Goal: Task Accomplishment & Management: Complete application form

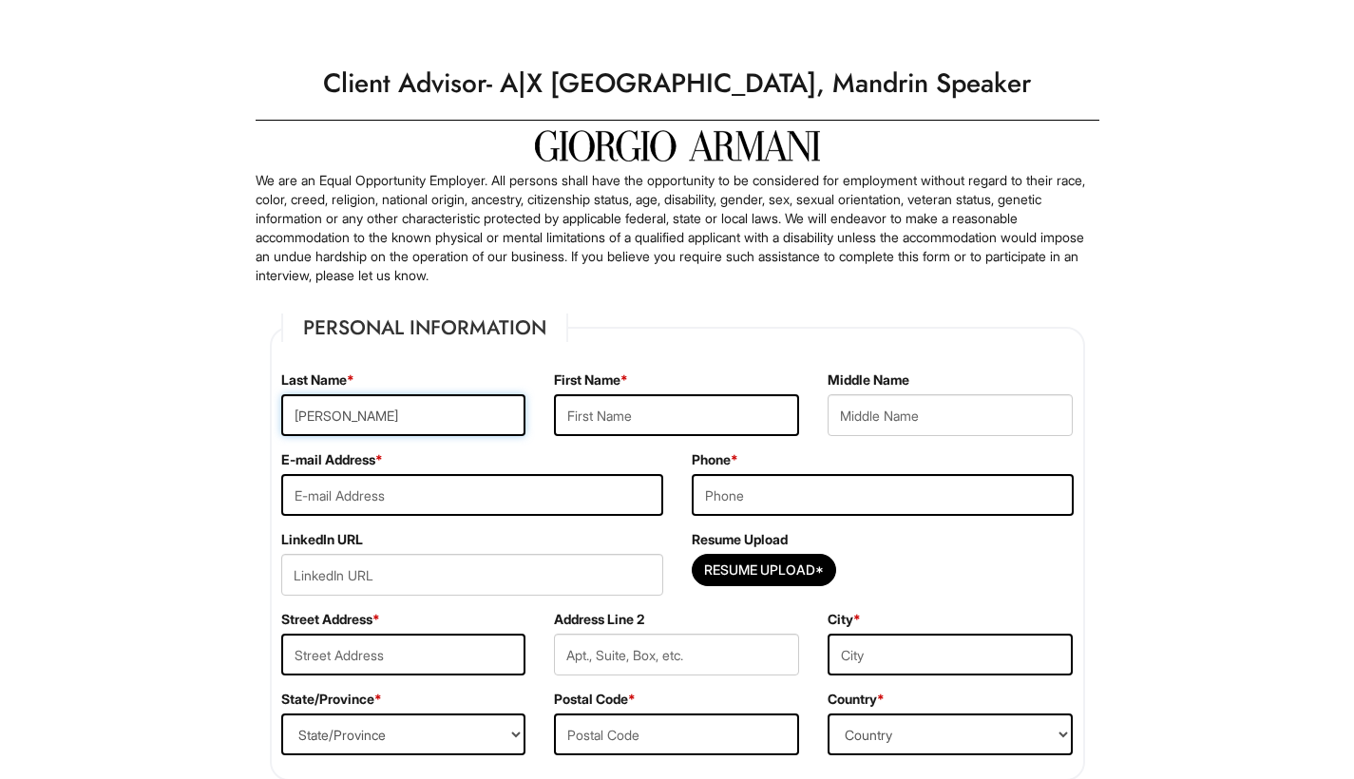
type input "Eissa"
type input "Dean"
type input "deaneissa@gmail.com"
type input "6469825224"
click at [770, 570] on input "Resume Upload*" at bounding box center [764, 570] width 143 height 30
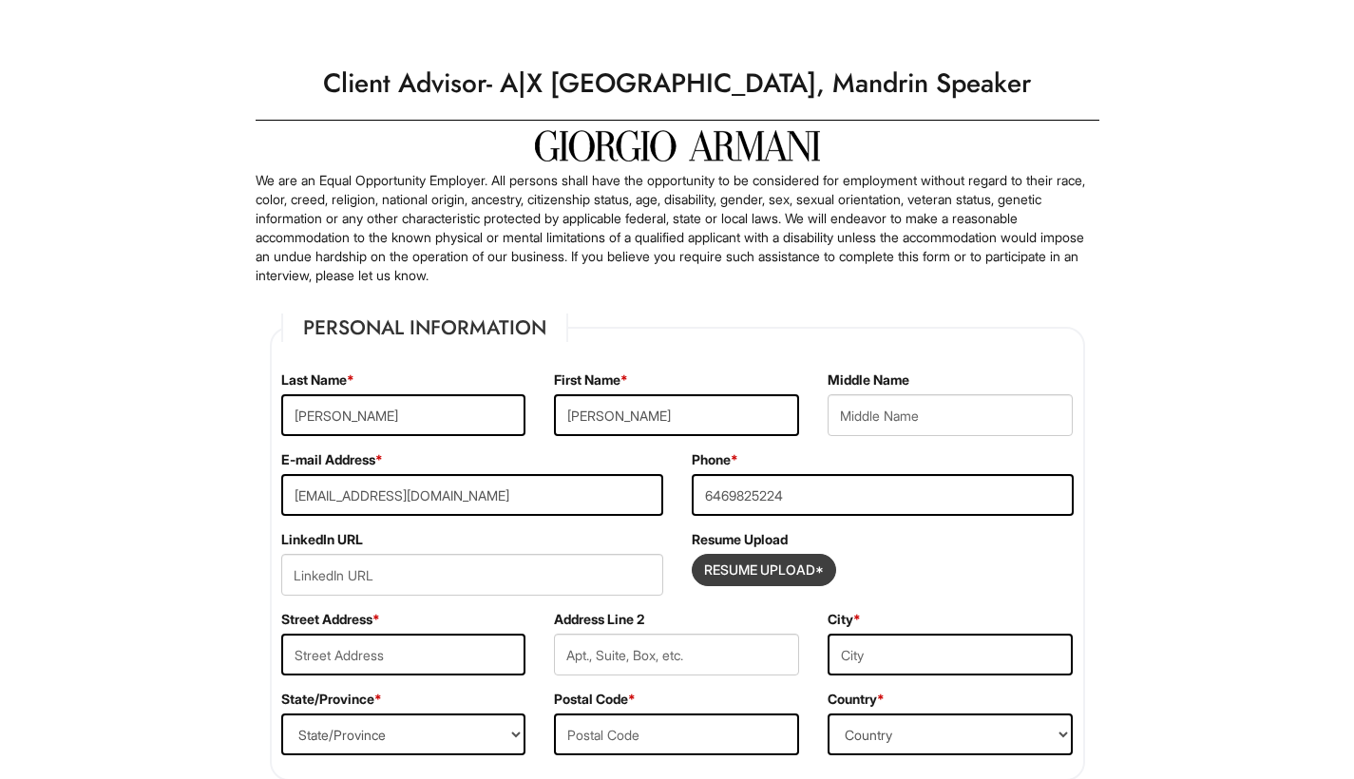
type input "C:\fakepath\Dean's Resume.pdf"
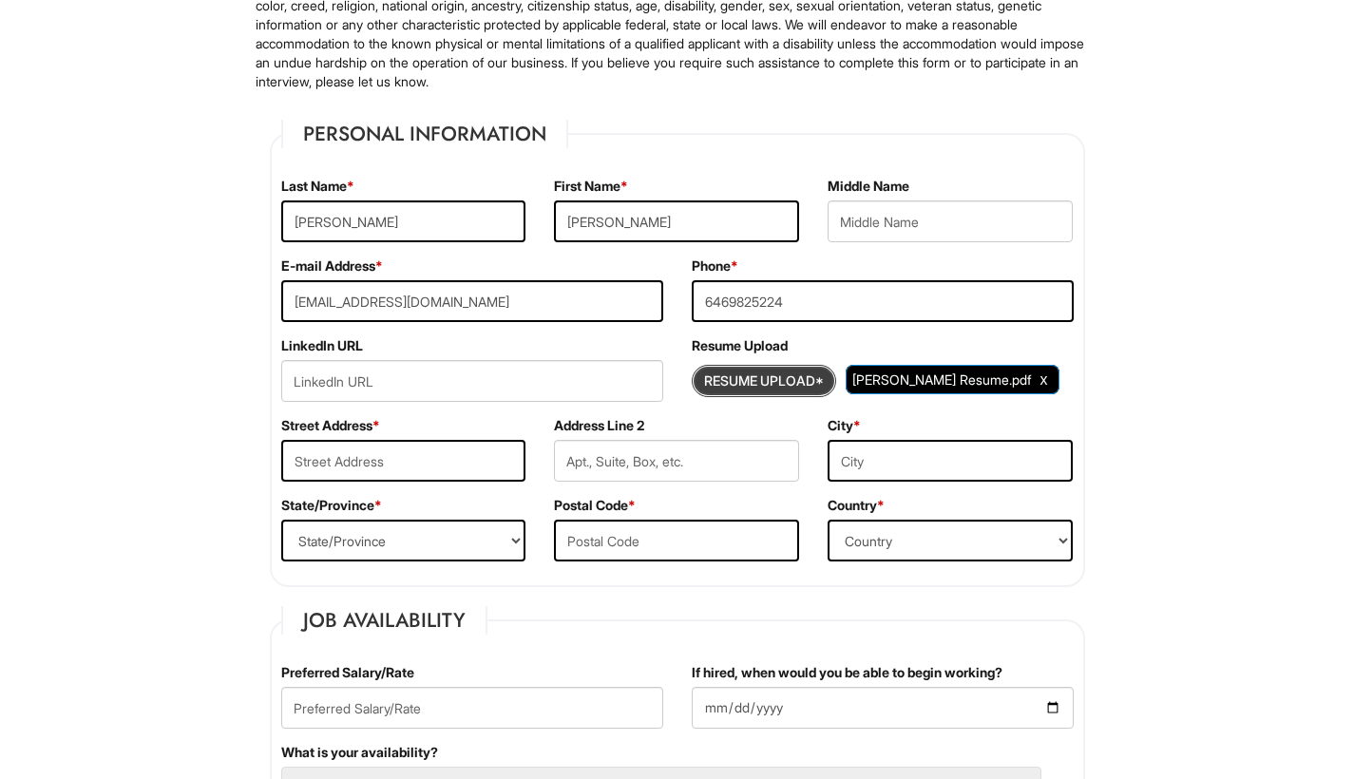
scroll to position [216, 0]
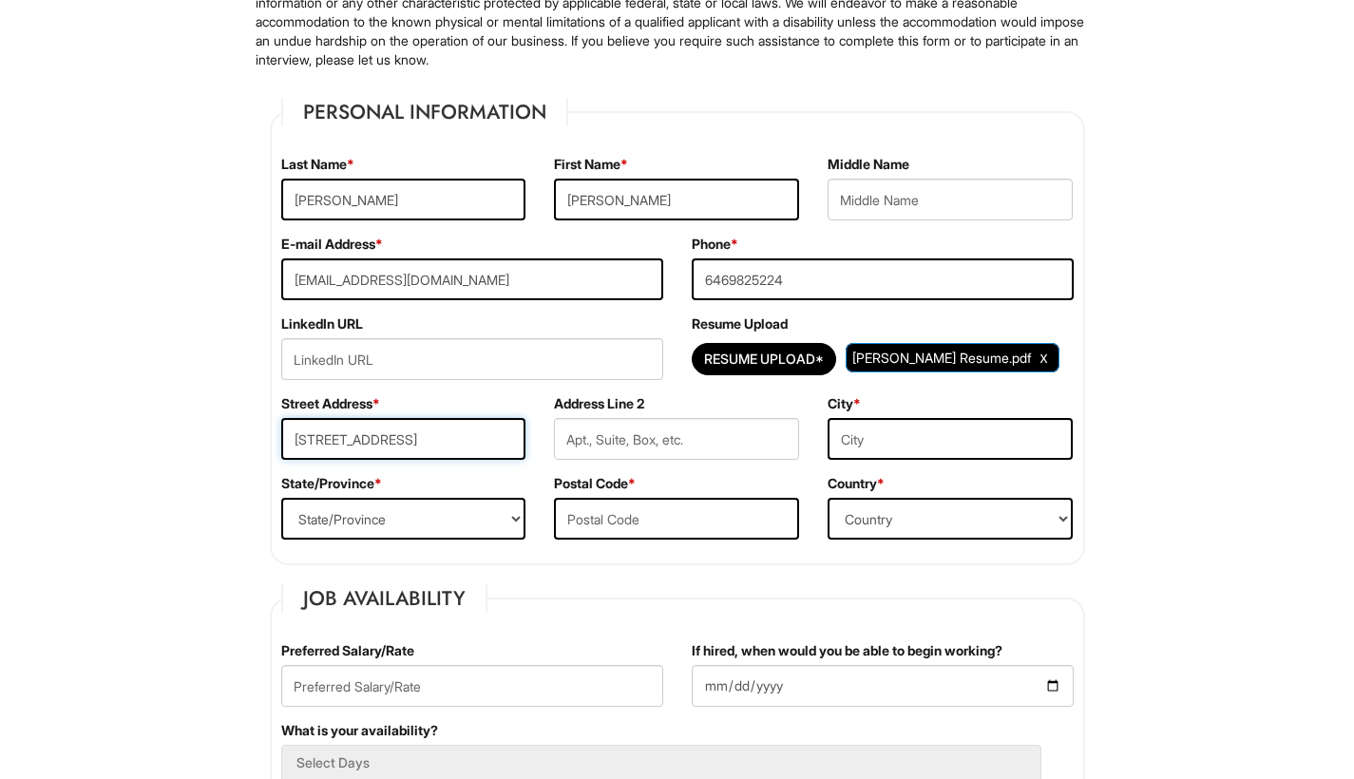
type input "98-40 57th Ave Apt 5G"
type input "Corona"
select select "United States of America"
type input "11368"
select select "NY"
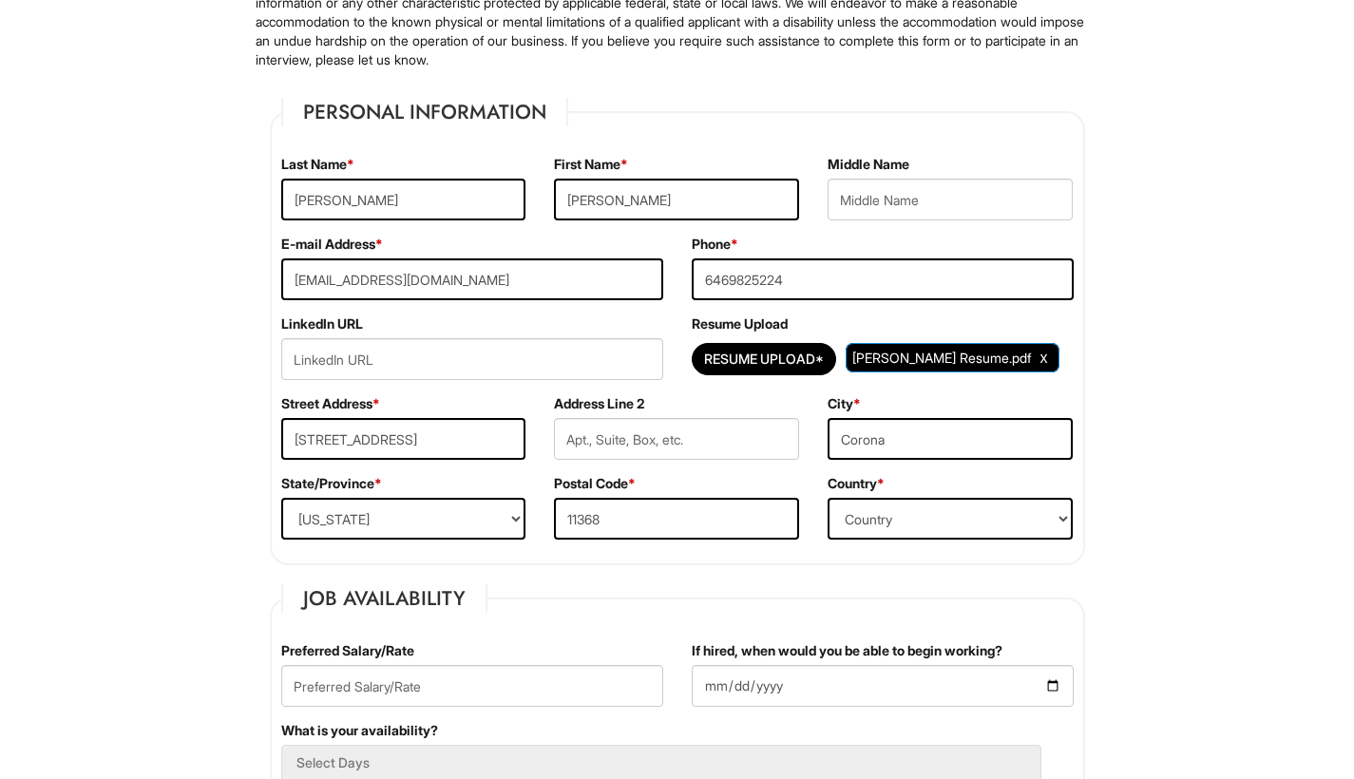
click at [521, 563] on fieldset "Personal Information Last Name * Eissa First Name * Dean Middle Name E-mail Add…" at bounding box center [677, 332] width 815 height 468
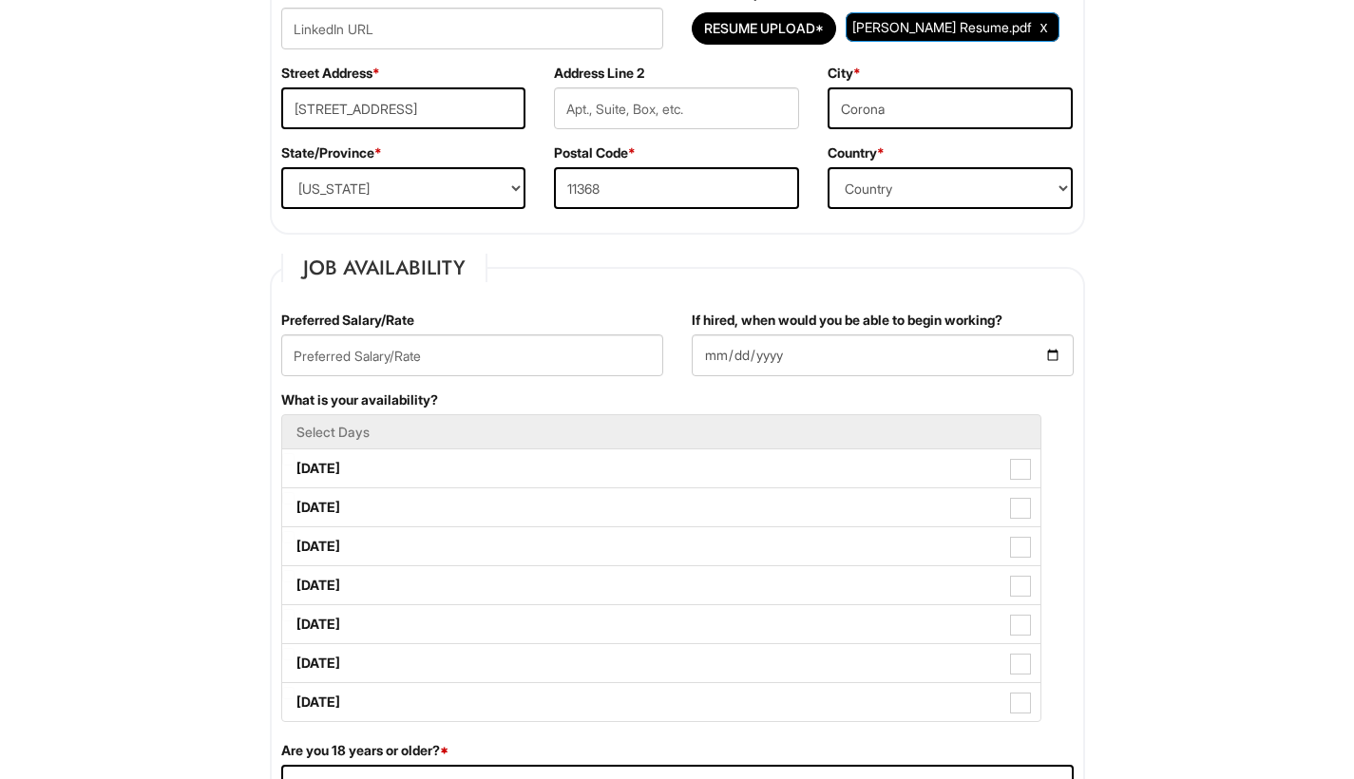
scroll to position [557, 0]
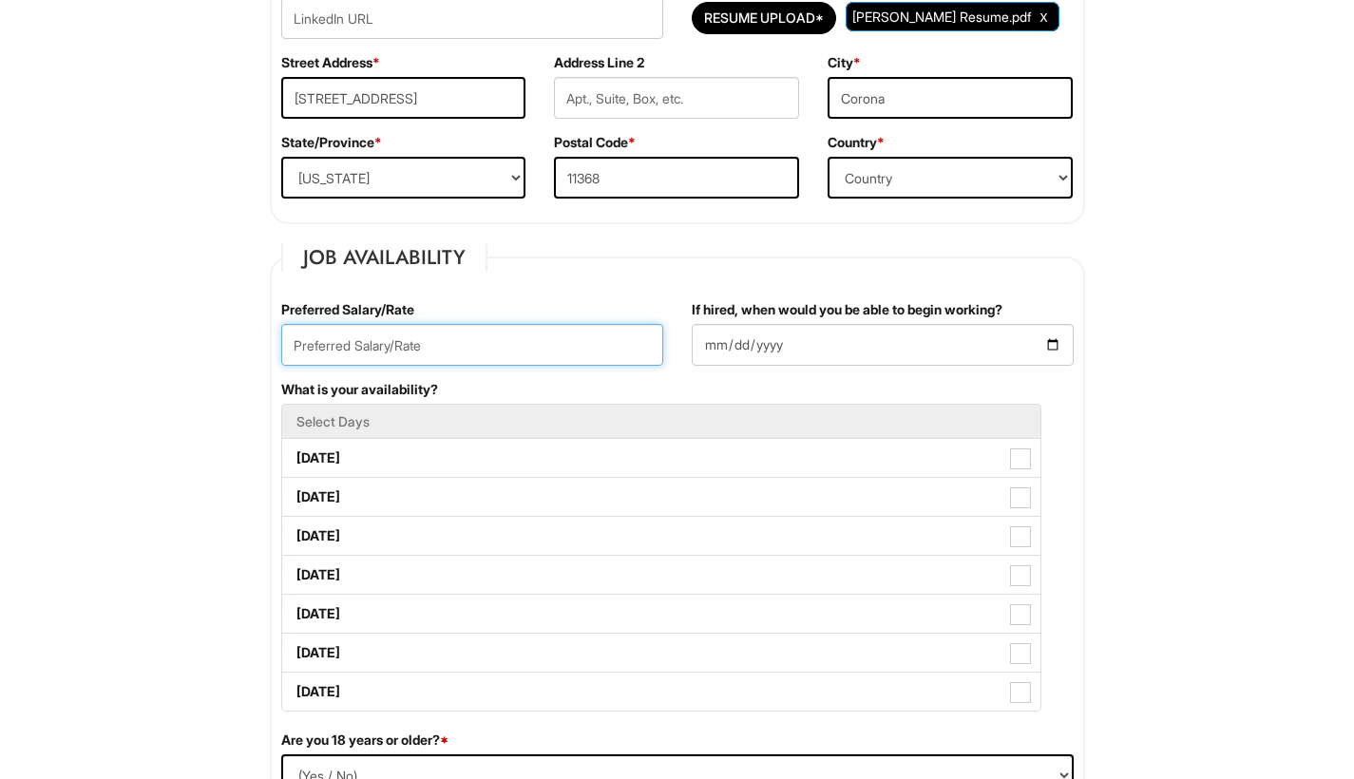
click at [515, 335] on input "text" at bounding box center [472, 345] width 382 height 42
type input "18"
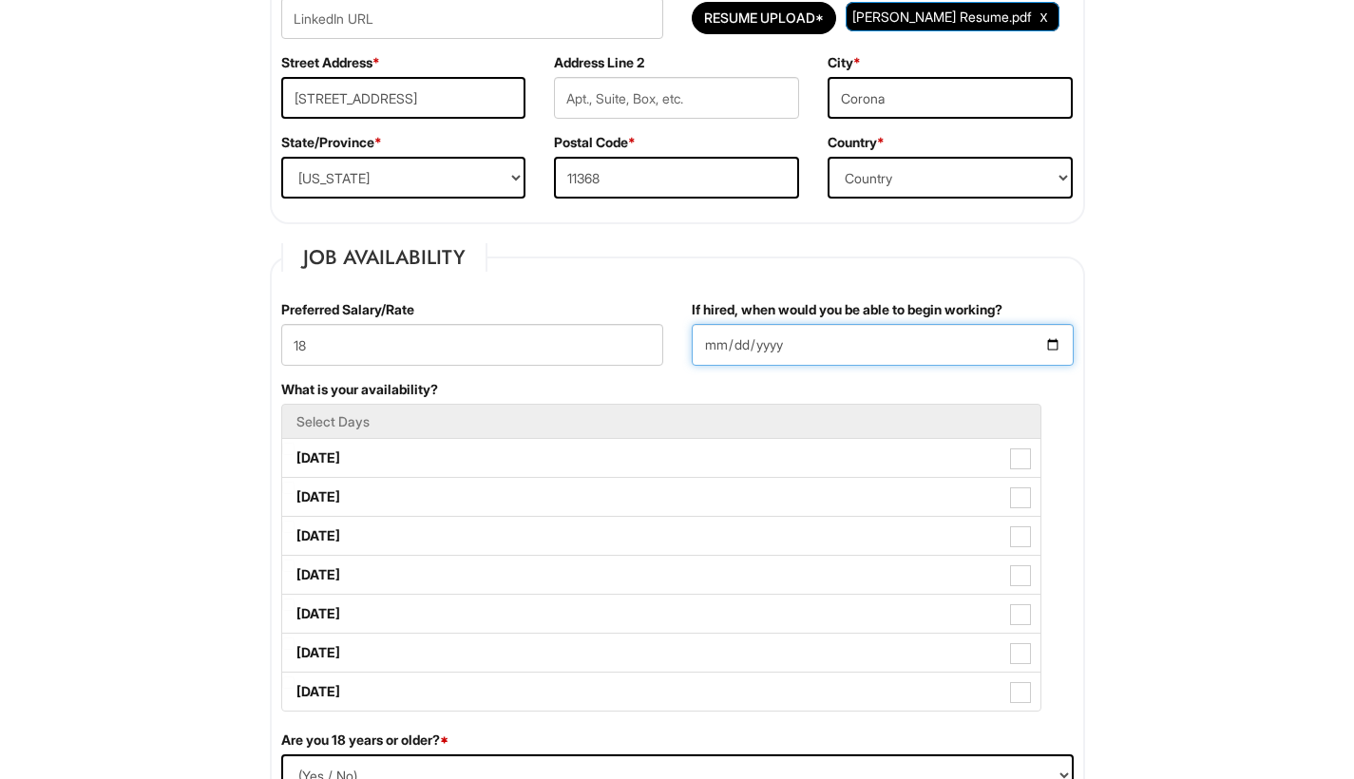
click at [703, 342] on input "If hired, when would you be able to begin working?" at bounding box center [883, 345] width 382 height 42
click at [764, 347] on input "If hired, when would you be able to begin working?" at bounding box center [883, 345] width 382 height 42
click at [714, 348] on input "If hired, when would you be able to begin working?" at bounding box center [883, 345] width 382 height 42
click at [732, 350] on input "If hired, when would you be able to begin working?" at bounding box center [883, 345] width 382 height 42
click at [785, 348] on input "If hired, when would you be able to begin working?" at bounding box center [883, 345] width 382 height 42
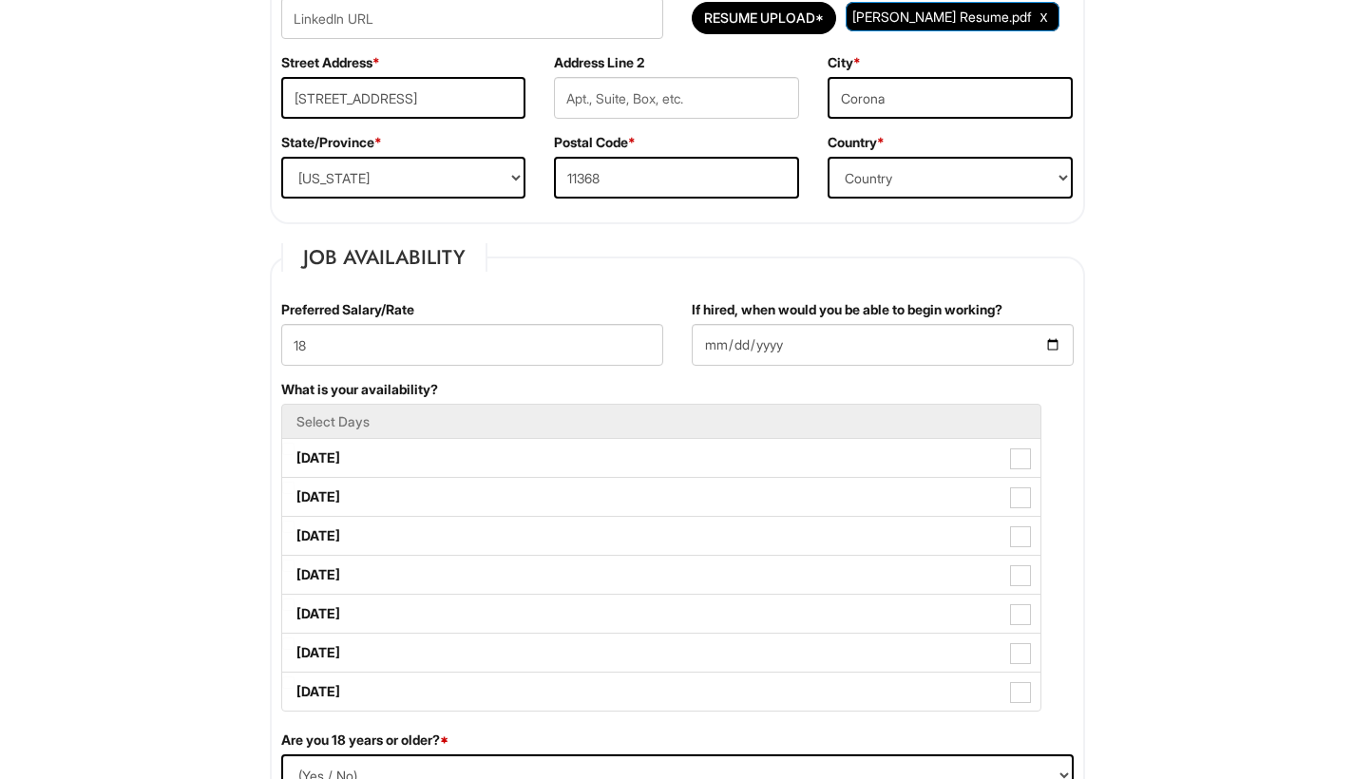
type input "2025-08-17"
click at [653, 270] on fieldset "Job Availability Preferred Salary/Rate 18 If hired, when would you be able to b…" at bounding box center [677, 631] width 815 height 776
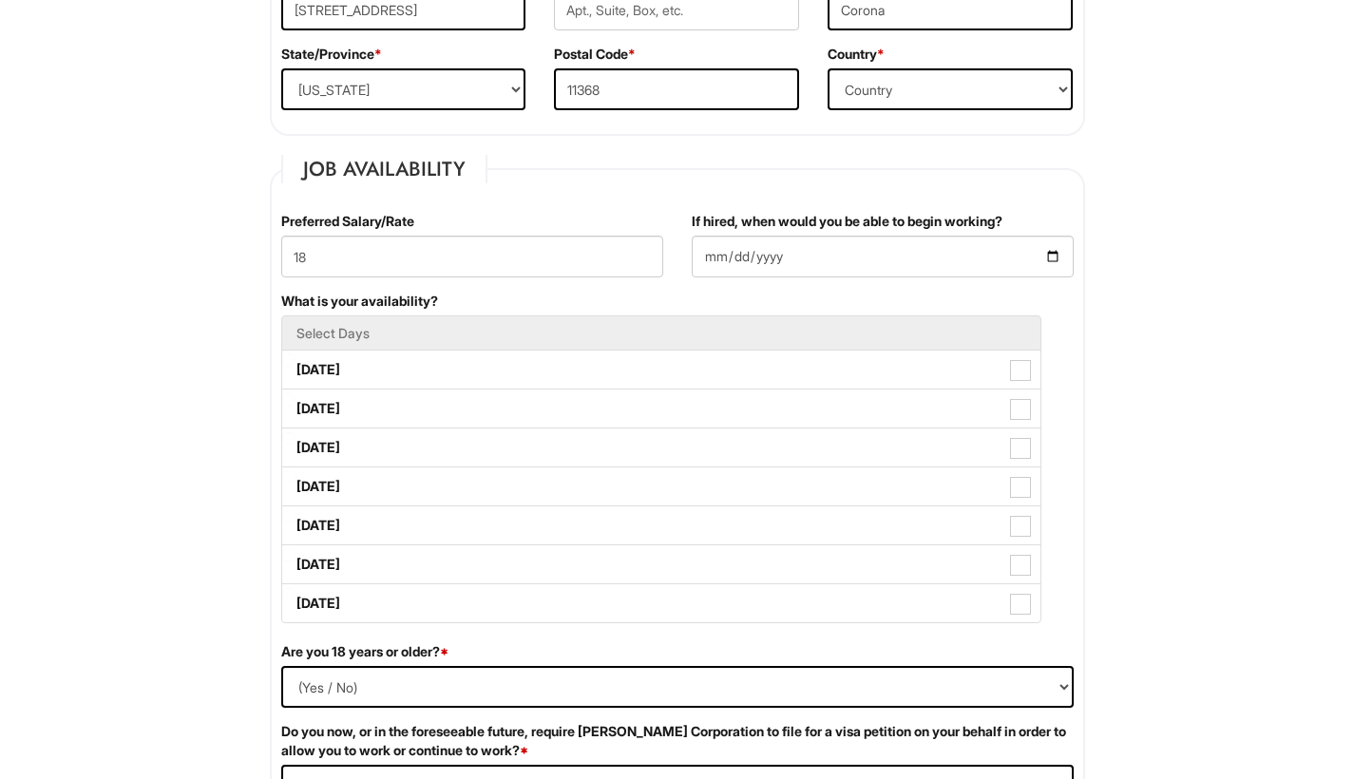
scroll to position [647, 0]
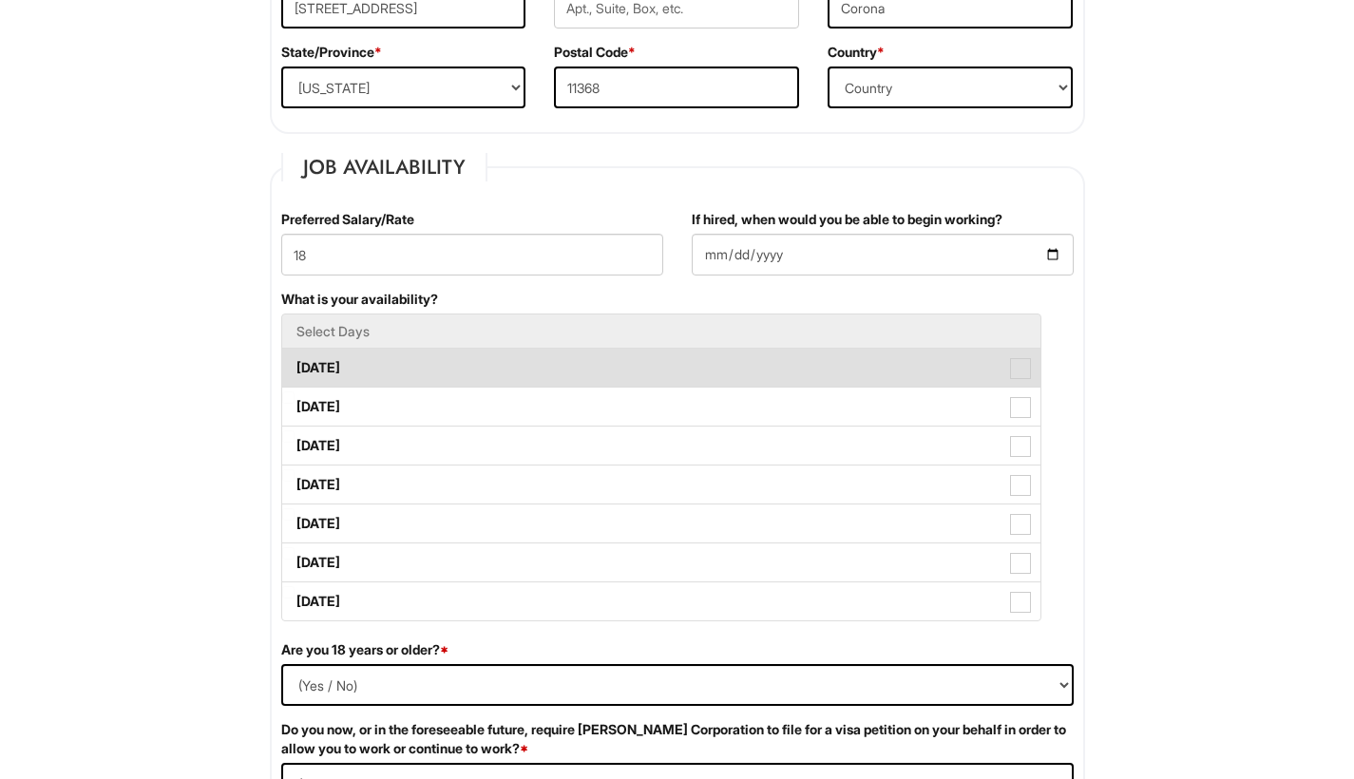
click at [427, 375] on label "Monday" at bounding box center [661, 368] width 758 height 38
click at [295, 365] on Available_Monday "Monday" at bounding box center [288, 359] width 12 height 12
checkbox Available_Monday "true"
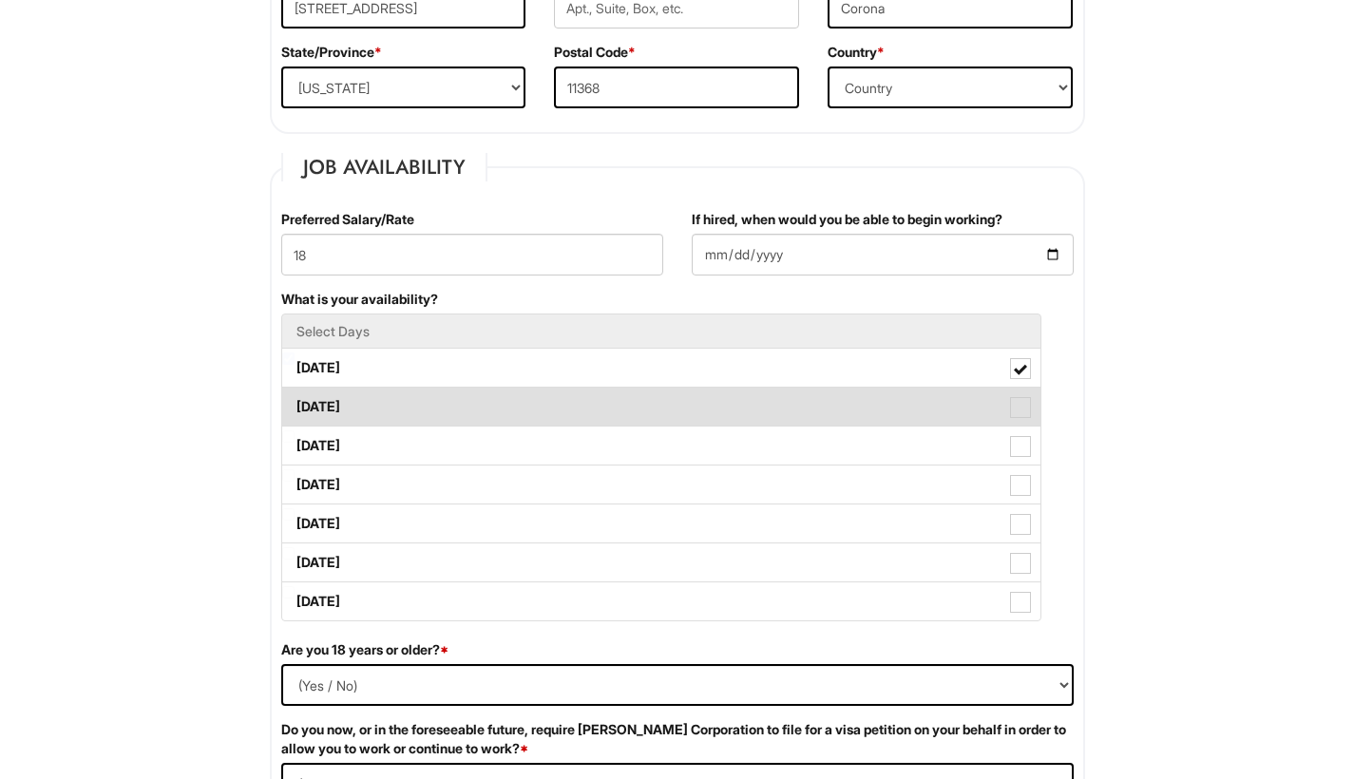
click at [423, 396] on label "Tuesday" at bounding box center [661, 407] width 758 height 38
click at [295, 396] on Available_Tuesday "Tuesday" at bounding box center [288, 397] width 12 height 12
checkbox Available_Tuesday "true"
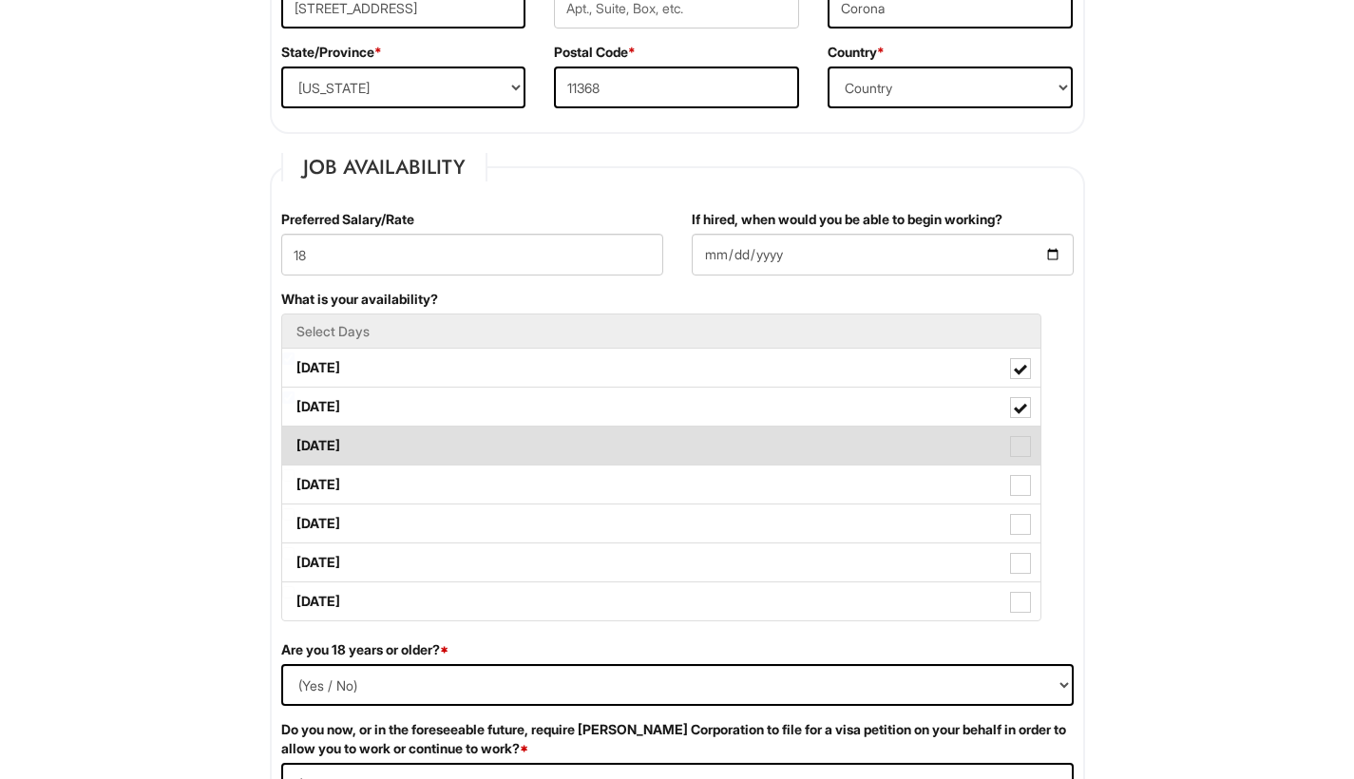
click at [423, 437] on label "Wednesday" at bounding box center [661, 446] width 758 height 38
click at [295, 437] on Available_Wednesday "Wednesday" at bounding box center [288, 436] width 12 height 12
checkbox Available_Wednesday "true"
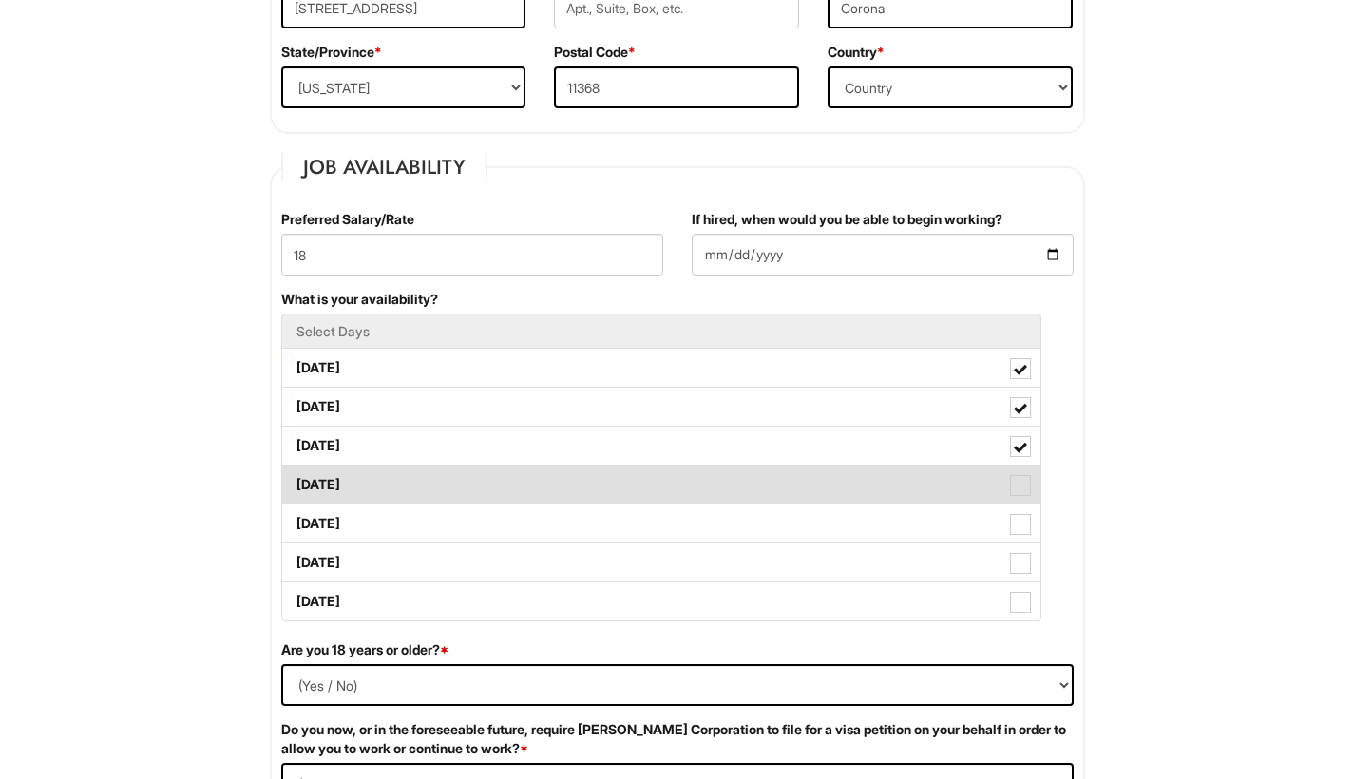
click at [417, 478] on label "Thursday" at bounding box center [661, 485] width 758 height 38
click at [295, 478] on Available_Thursday "Thursday" at bounding box center [288, 475] width 12 height 12
checkbox Available_Thursday "true"
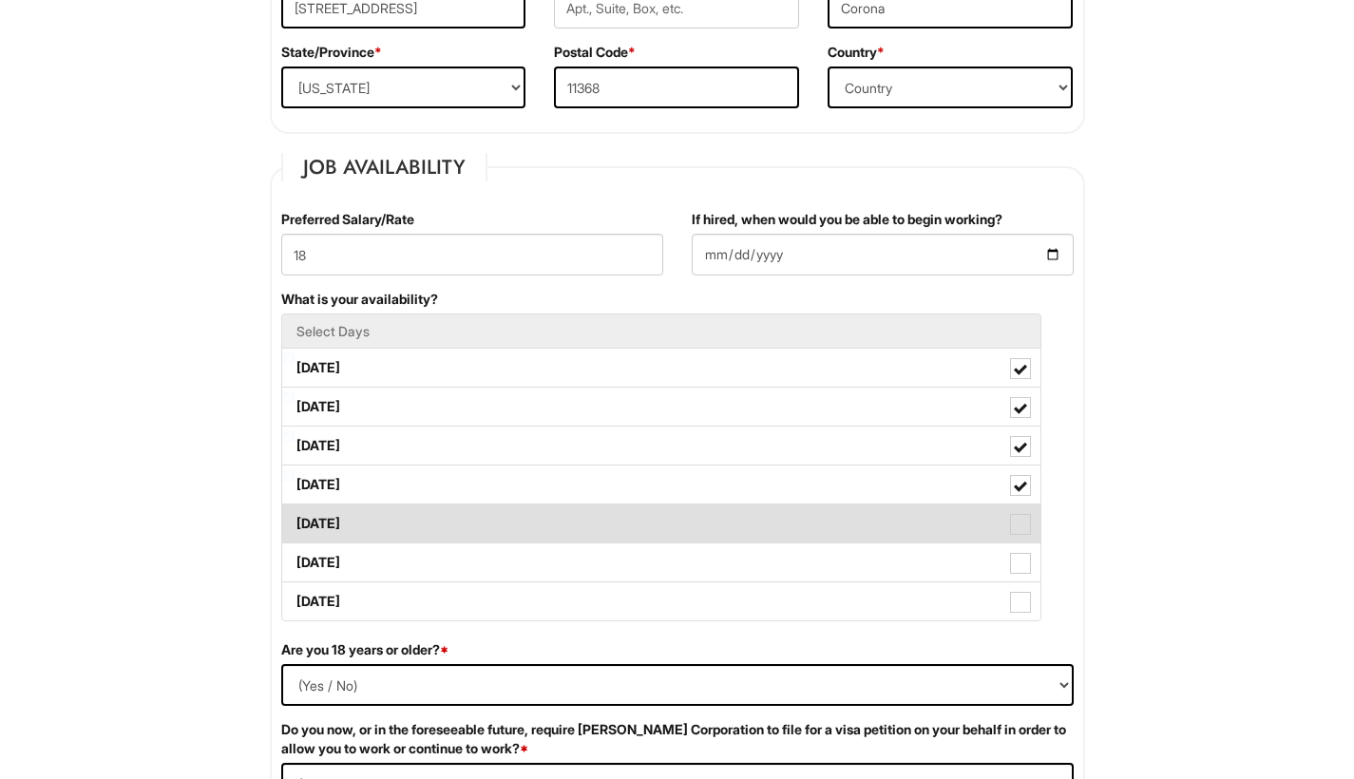
click at [416, 508] on label "Friday" at bounding box center [661, 524] width 758 height 38
click at [295, 508] on Available_Friday "Friday" at bounding box center [288, 514] width 12 height 12
checkbox Available_Friday "true"
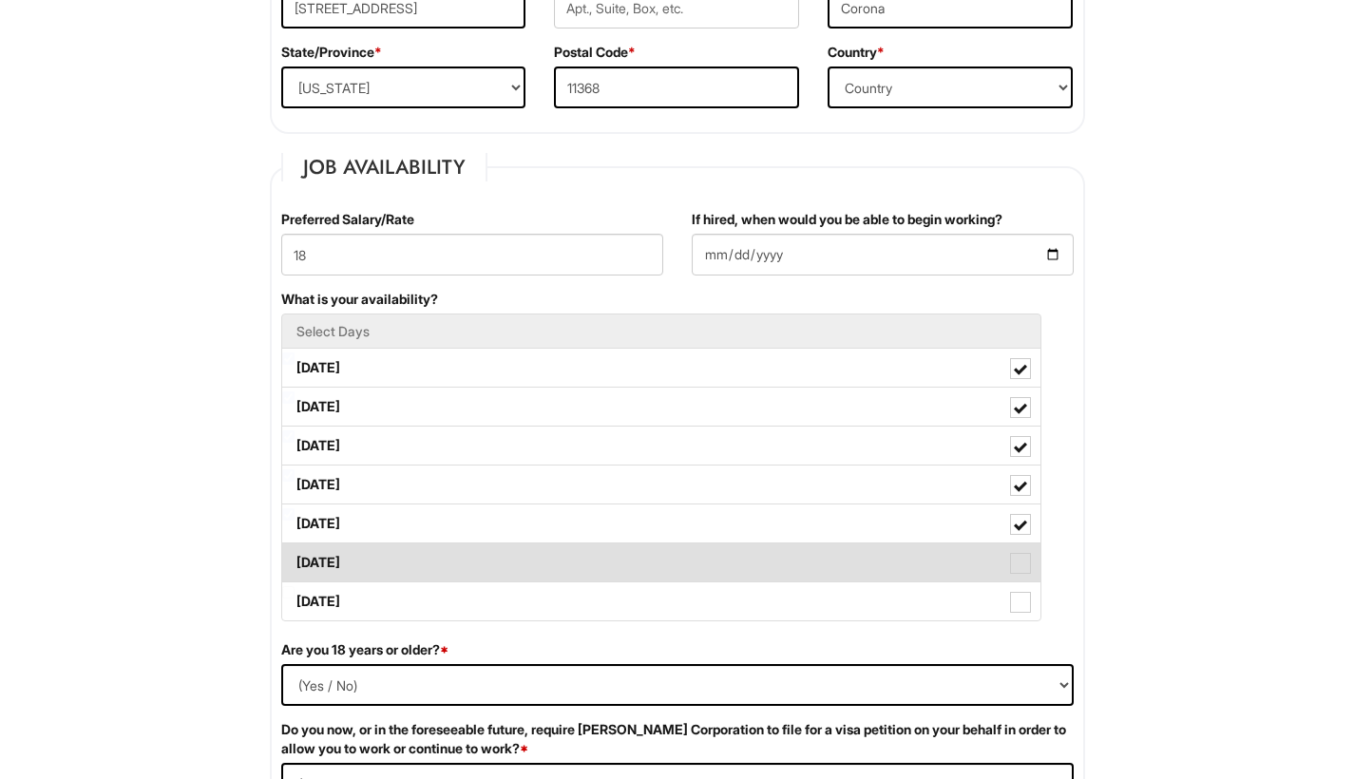
click at [414, 578] on label "Saturday" at bounding box center [661, 563] width 758 height 38
click at [295, 560] on Available_Saturday "Saturday" at bounding box center [288, 553] width 12 height 12
checkbox Available_Saturday "true"
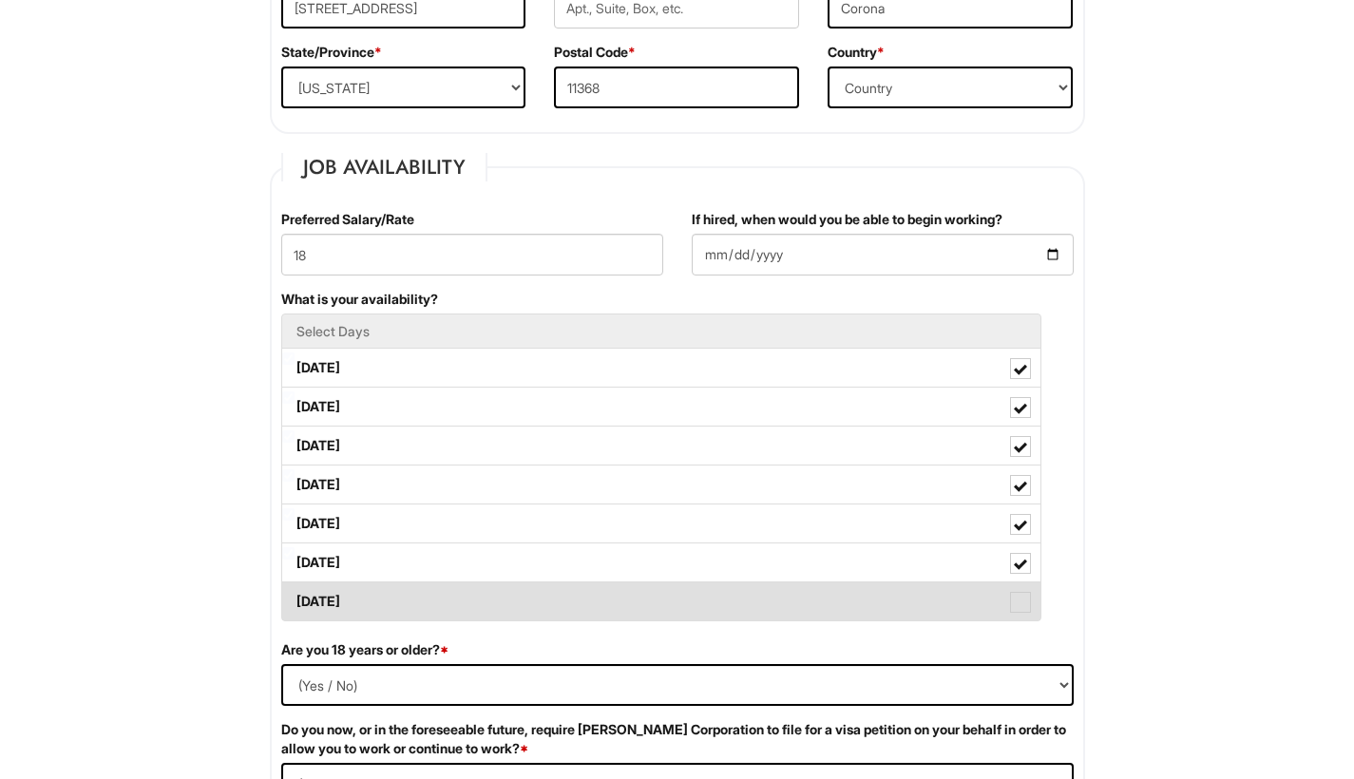
click at [414, 595] on label "Sunday" at bounding box center [661, 601] width 758 height 38
click at [295, 595] on Available_Sunday "Sunday" at bounding box center [288, 592] width 12 height 12
checkbox Available_Sunday "true"
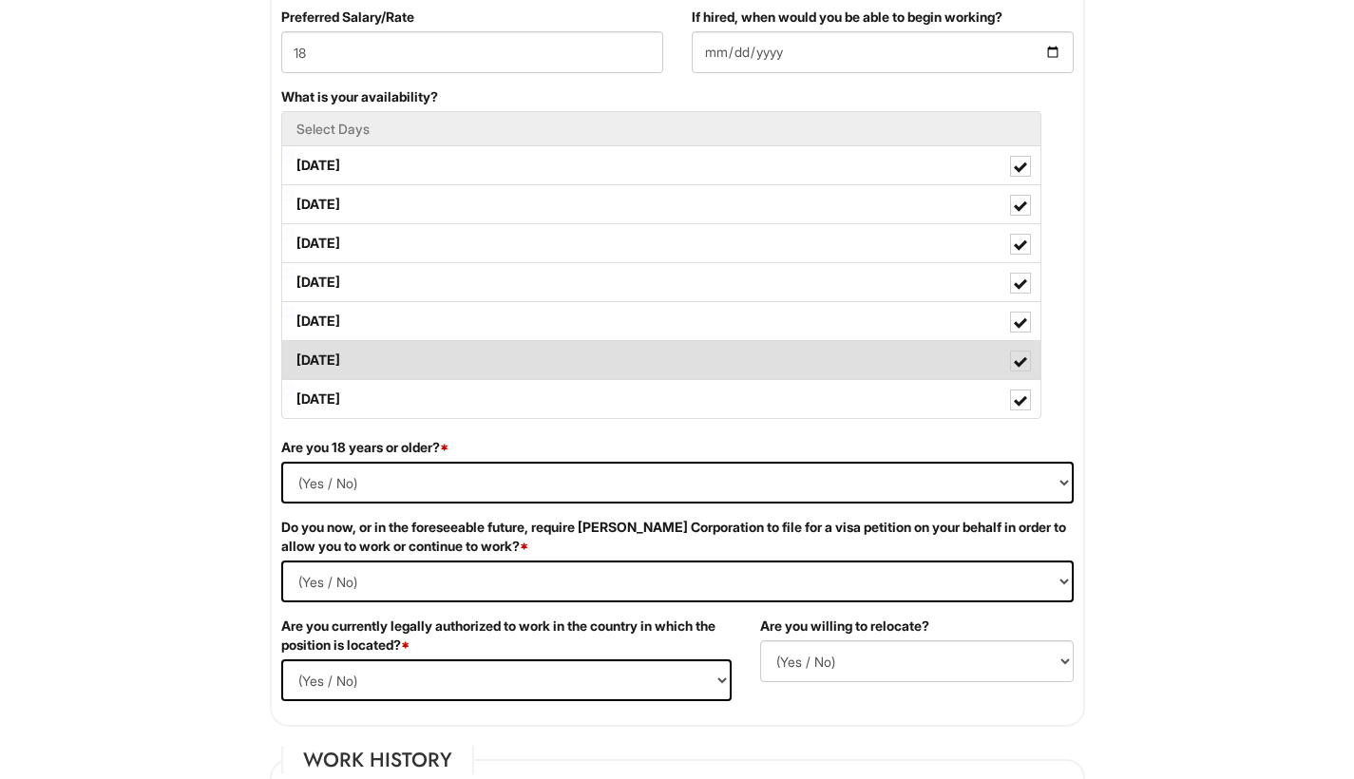
scroll to position [890, 0]
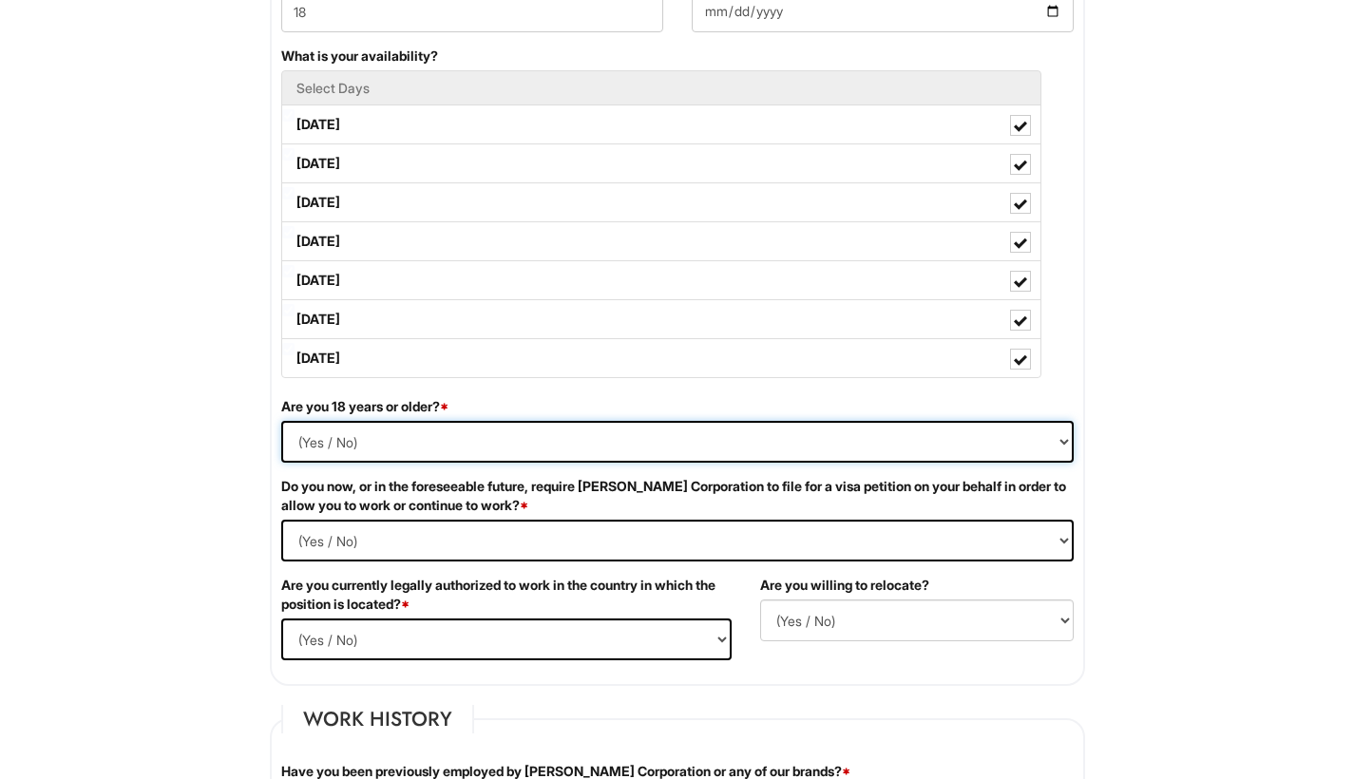
select select "No"
select Required "No"
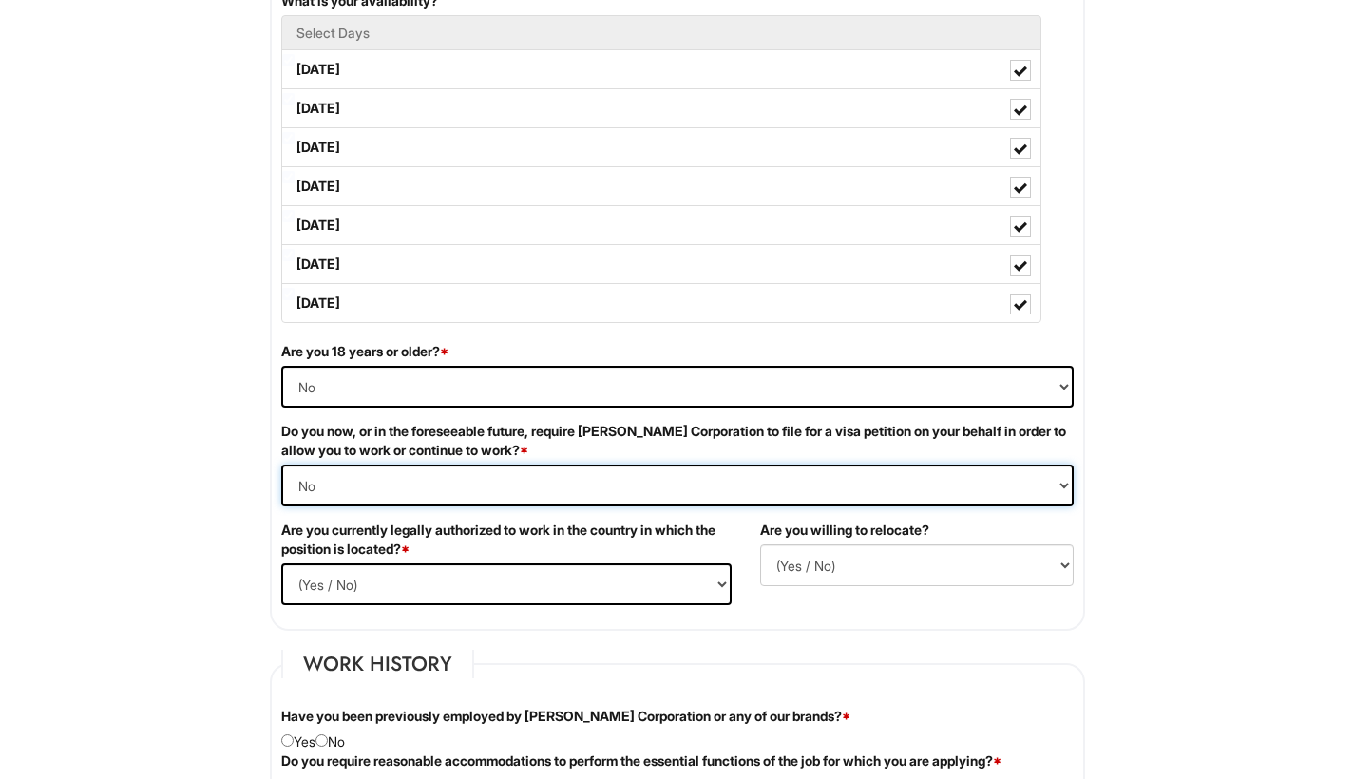
scroll to position [946, 0]
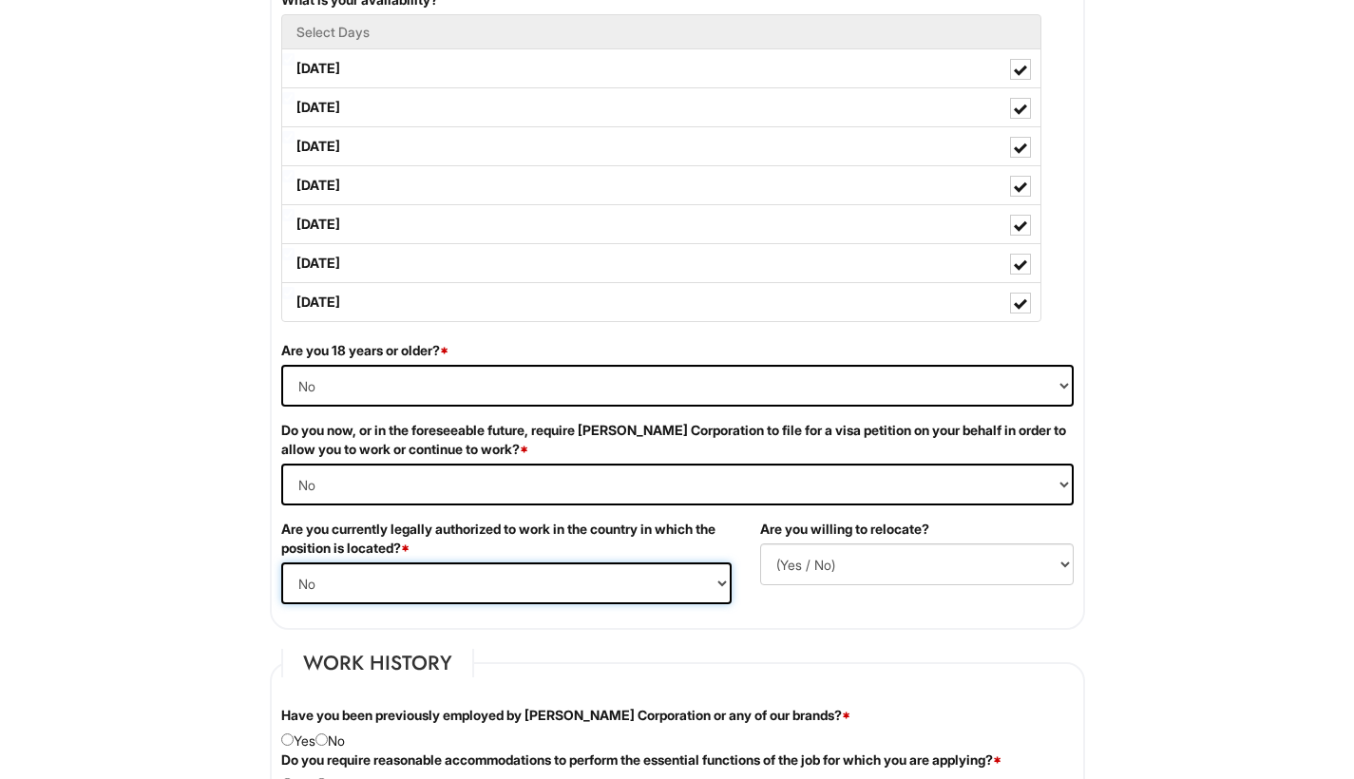
select select "Yes"
select select "Y"
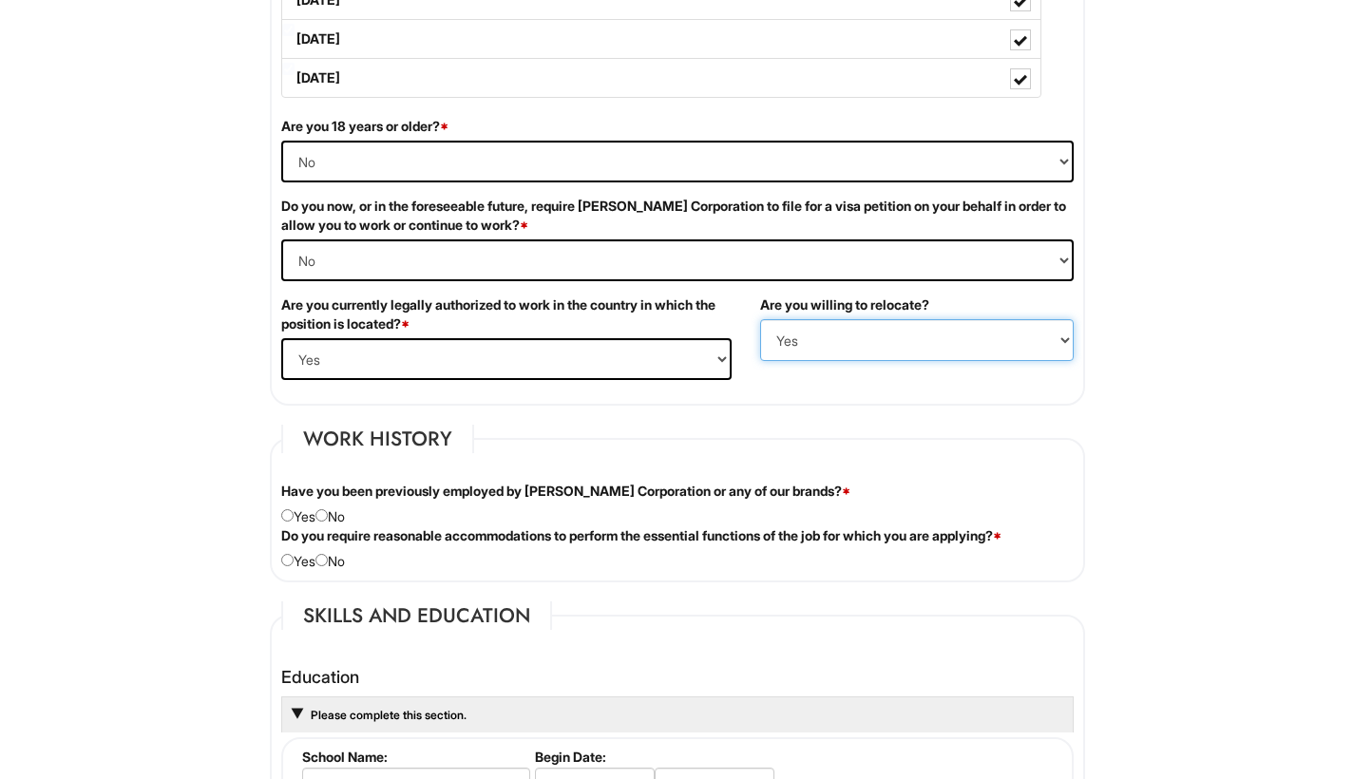
scroll to position [1174, 0]
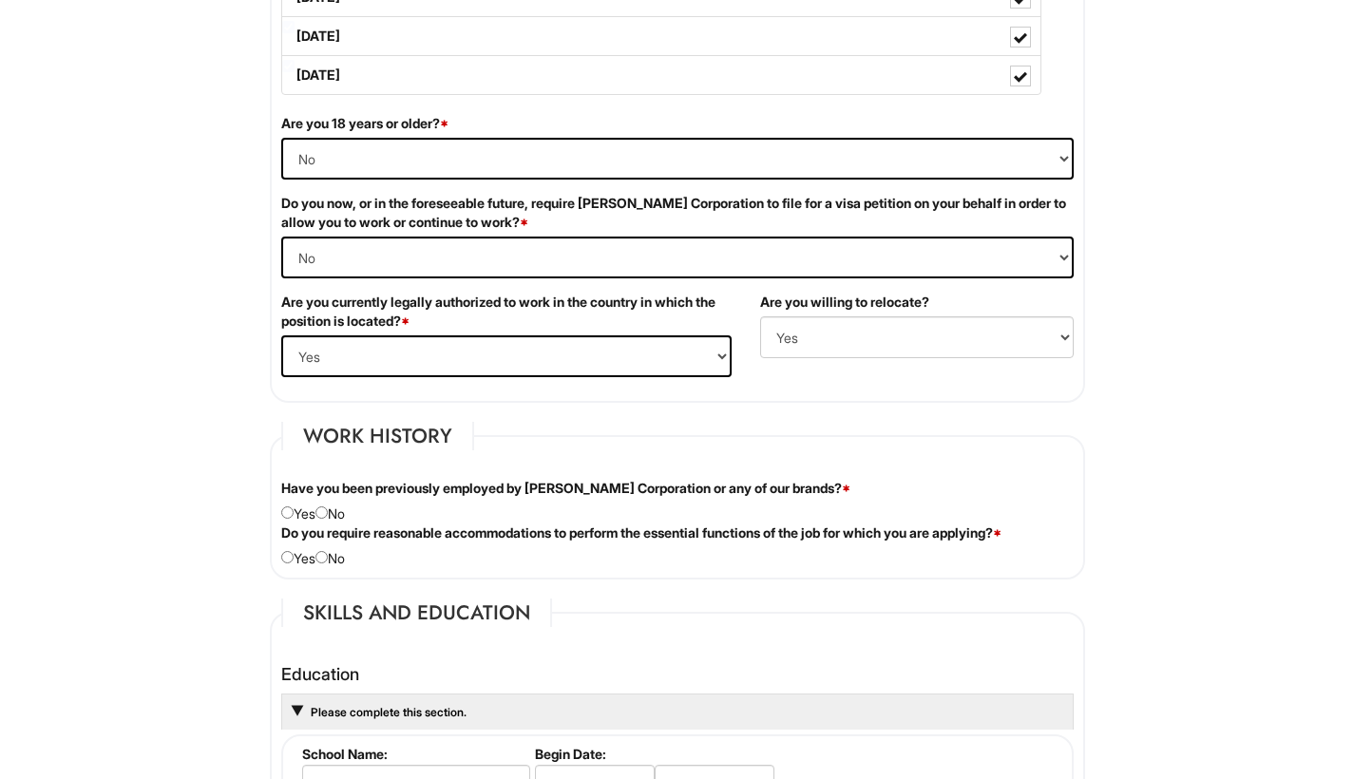
click at [334, 509] on div "Have you been previously employed by Giorgio Armani Corporation or any of our b…" at bounding box center [677, 501] width 821 height 45
click at [328, 514] on input "radio" at bounding box center [321, 512] width 12 height 12
radio input "true"
click at [328, 557] on input "radio" at bounding box center [321, 557] width 12 height 12
radio input "true"
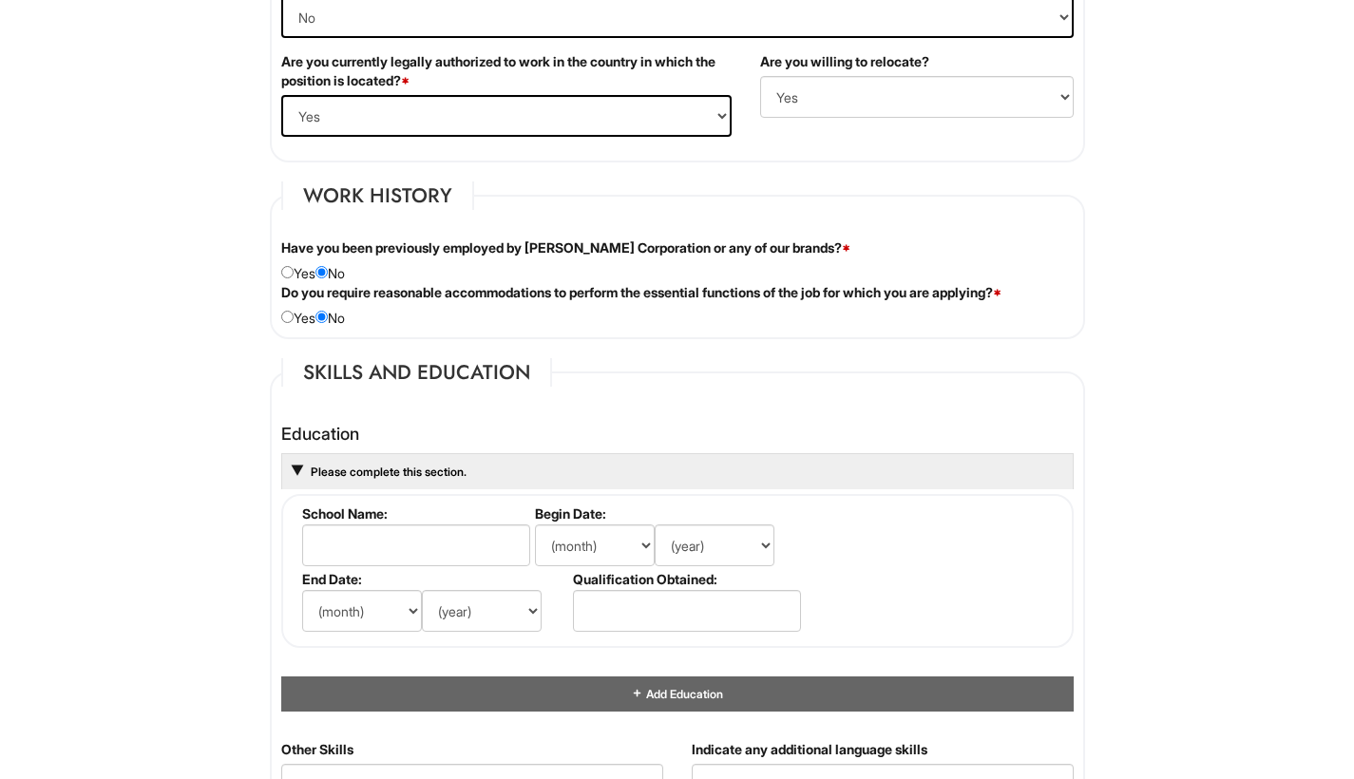
scroll to position [1415, 0]
click at [322, 544] on input "aviation high school" at bounding box center [416, 545] width 228 height 42
click at [372, 543] on input "Aviation high school" at bounding box center [416, 545] width 228 height 42
click at [406, 544] on input "Aviation High school" at bounding box center [416, 545] width 228 height 42
type input "Aviation High School"
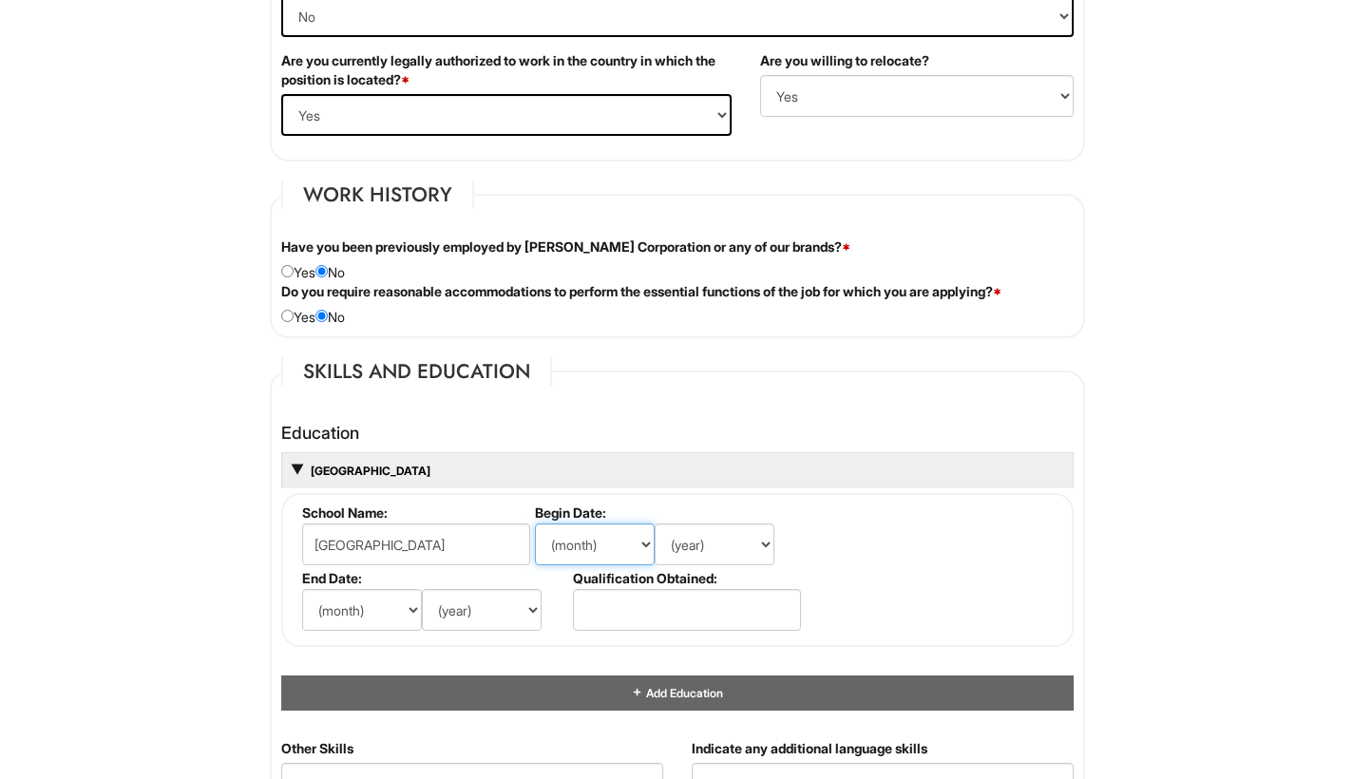
select select "7"
select select "2021"
click at [722, 610] on input "text" at bounding box center [687, 610] width 228 height 42
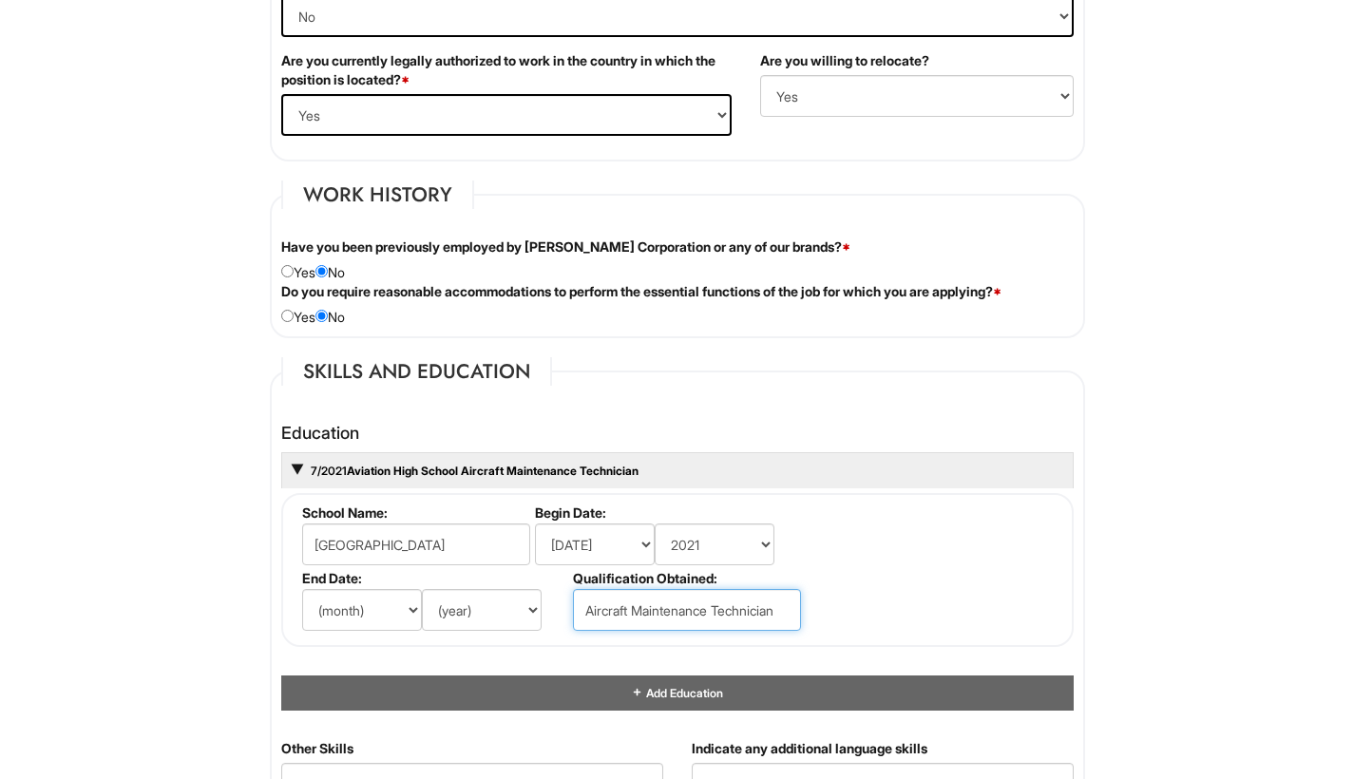
type input "Aircraft Maintenance Technician"
select select "6"
select select "2025"
click at [976, 508] on fieldset "School Name: Aviation High School Begin Date: (month) Jan Feb Mar Apr May Jun J…" at bounding box center [677, 570] width 792 height 154
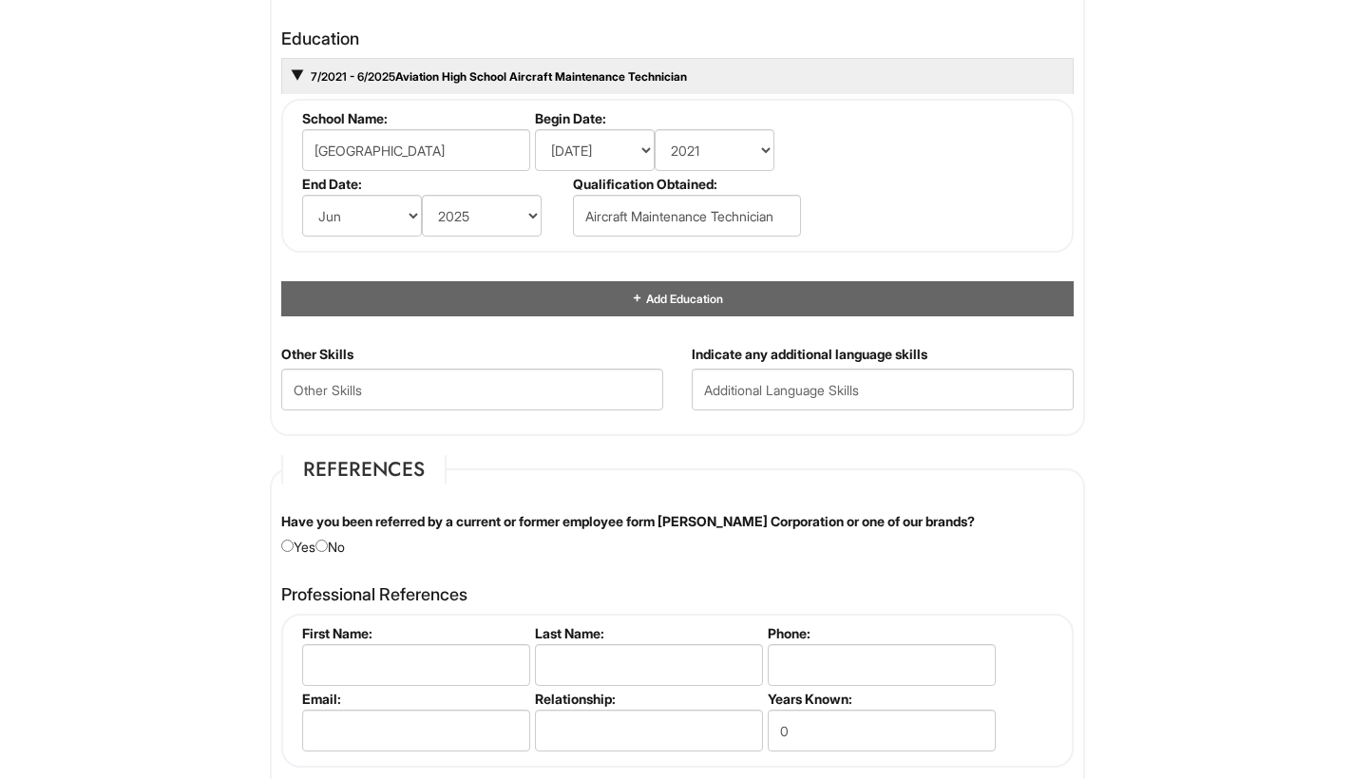
scroll to position [1811, 0]
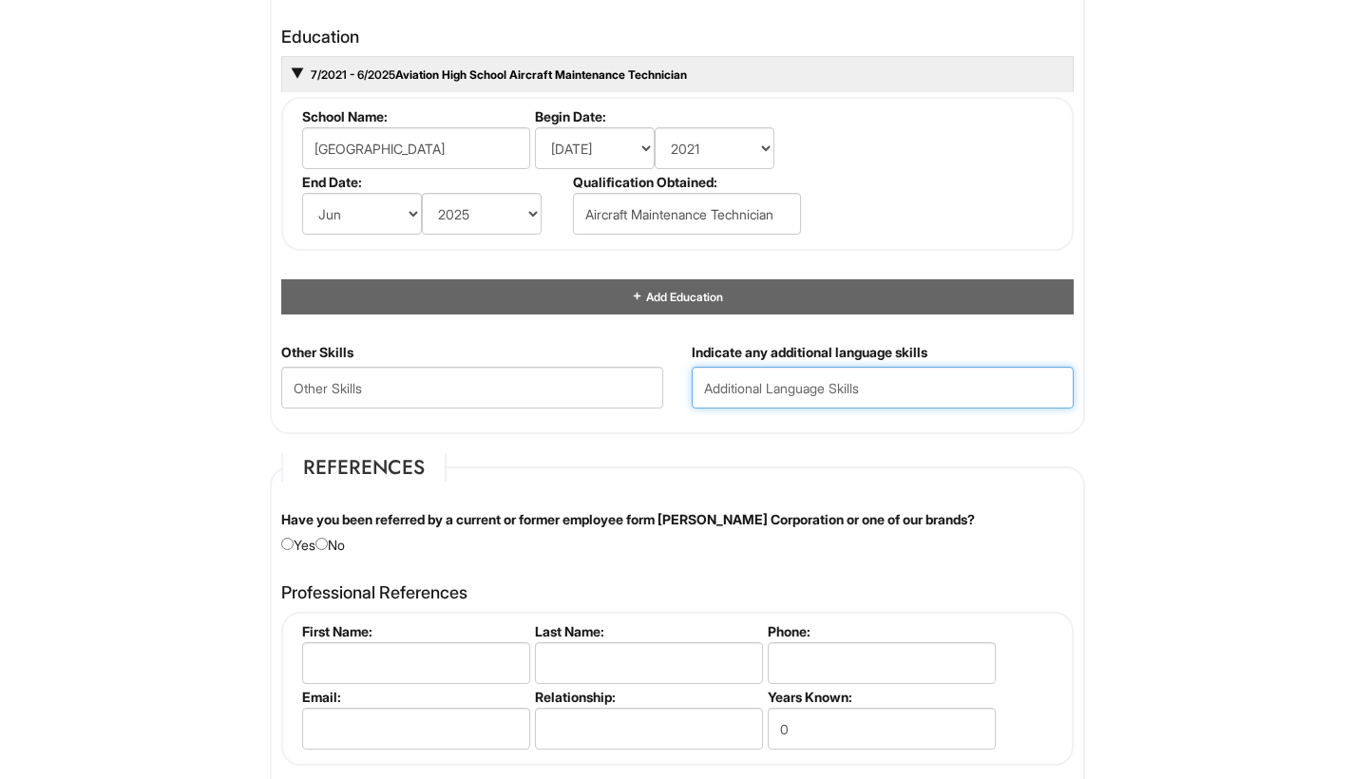
click at [964, 383] on input "text" at bounding box center [883, 388] width 382 height 42
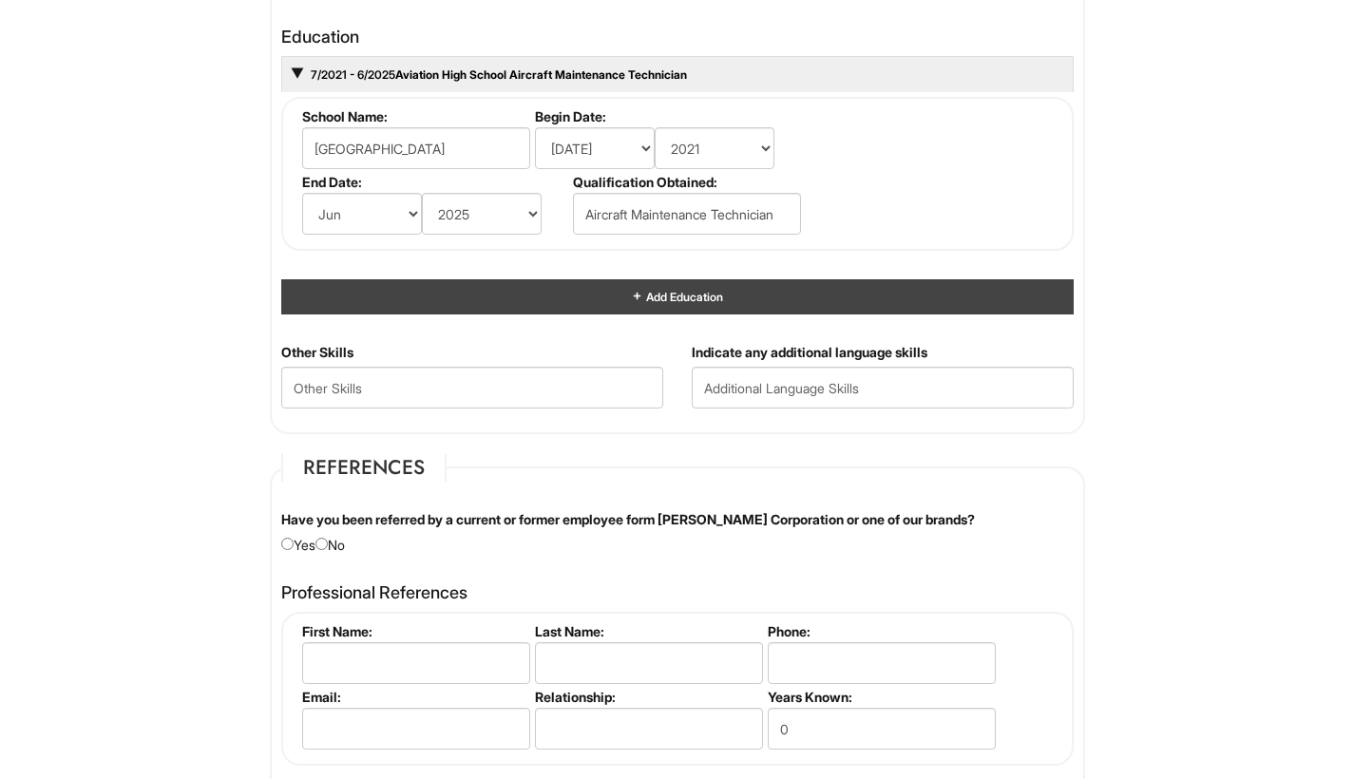
click at [732, 298] on div "Add Education" at bounding box center [677, 296] width 792 height 35
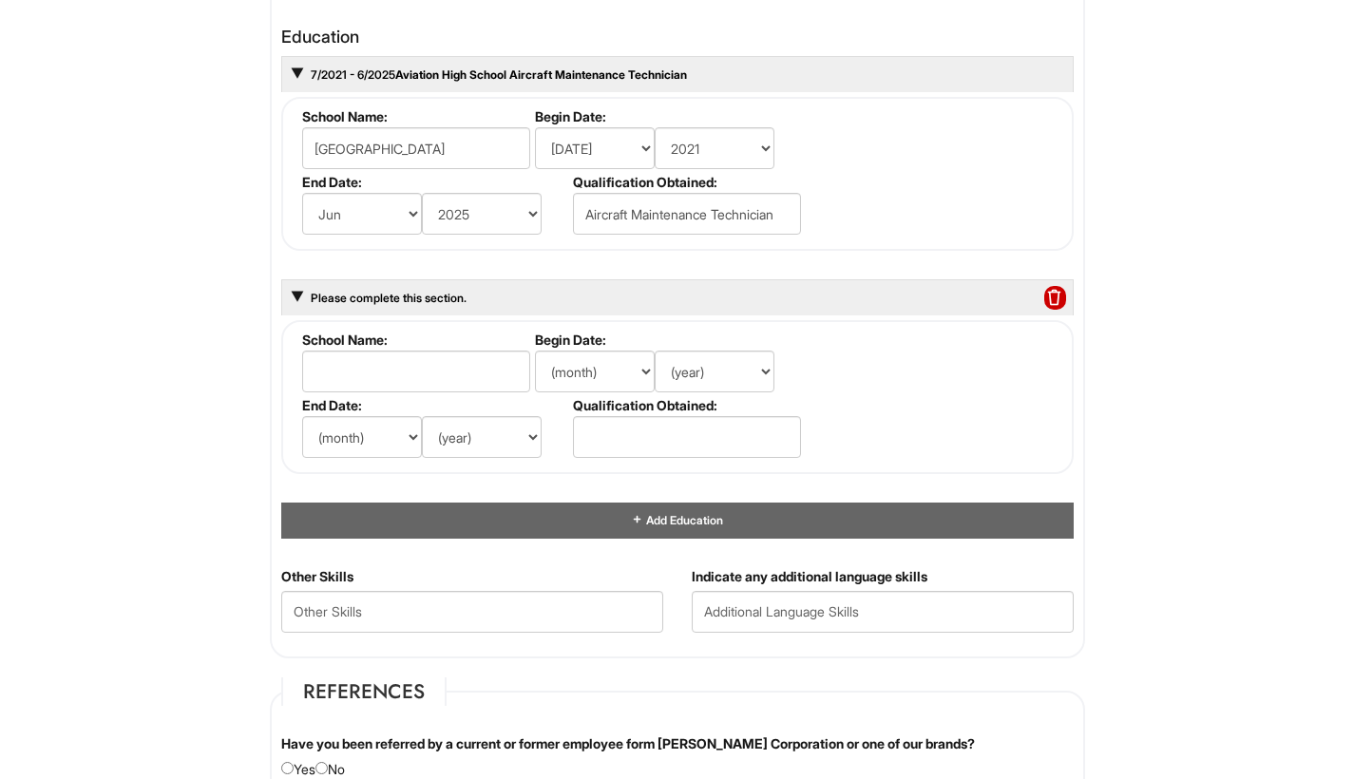
click at [1066, 292] on div "Please complete this section." at bounding box center [677, 297] width 792 height 36
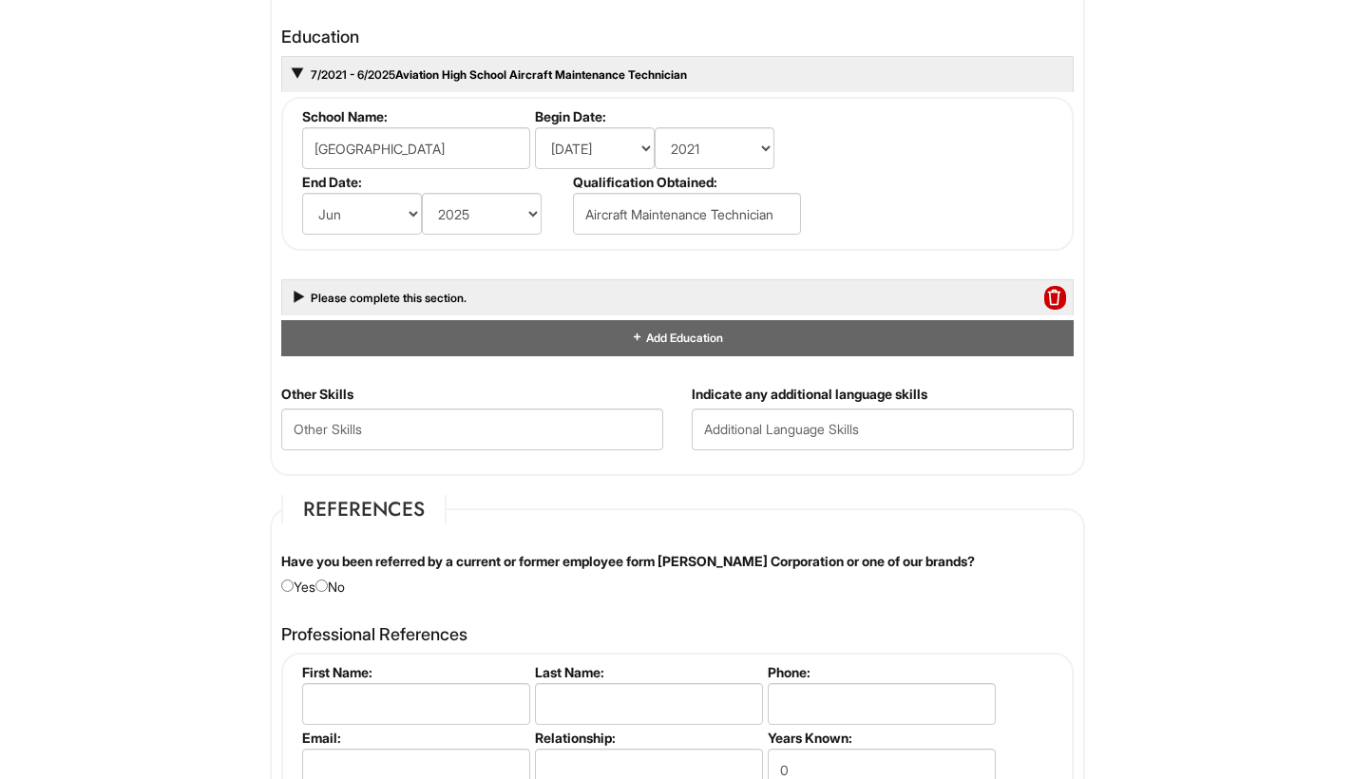
click at [1182, 387] on html "Please Complete This Form 1 2 3 Client Advisor- A|X Queens Center, Mandrin Spea…" at bounding box center [677, 65] width 1354 height 3753
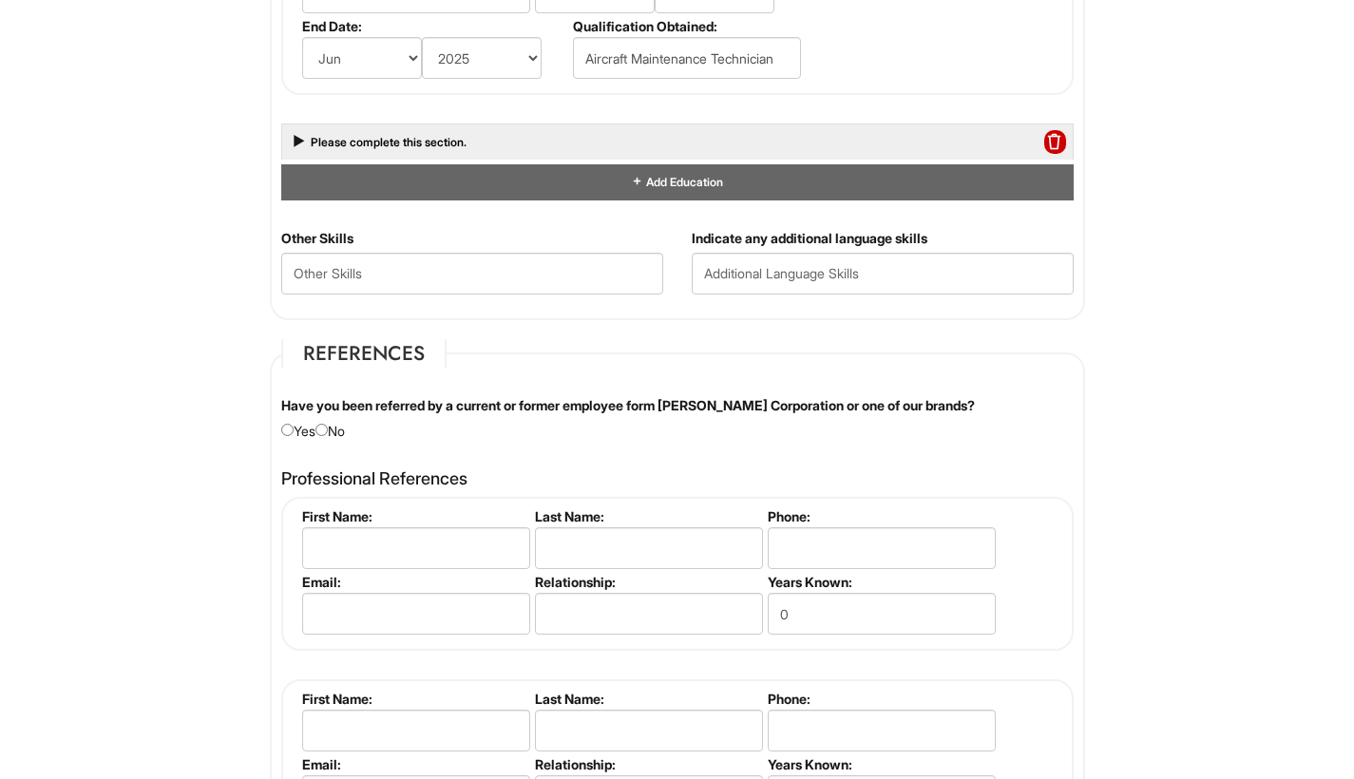
scroll to position [1975, 0]
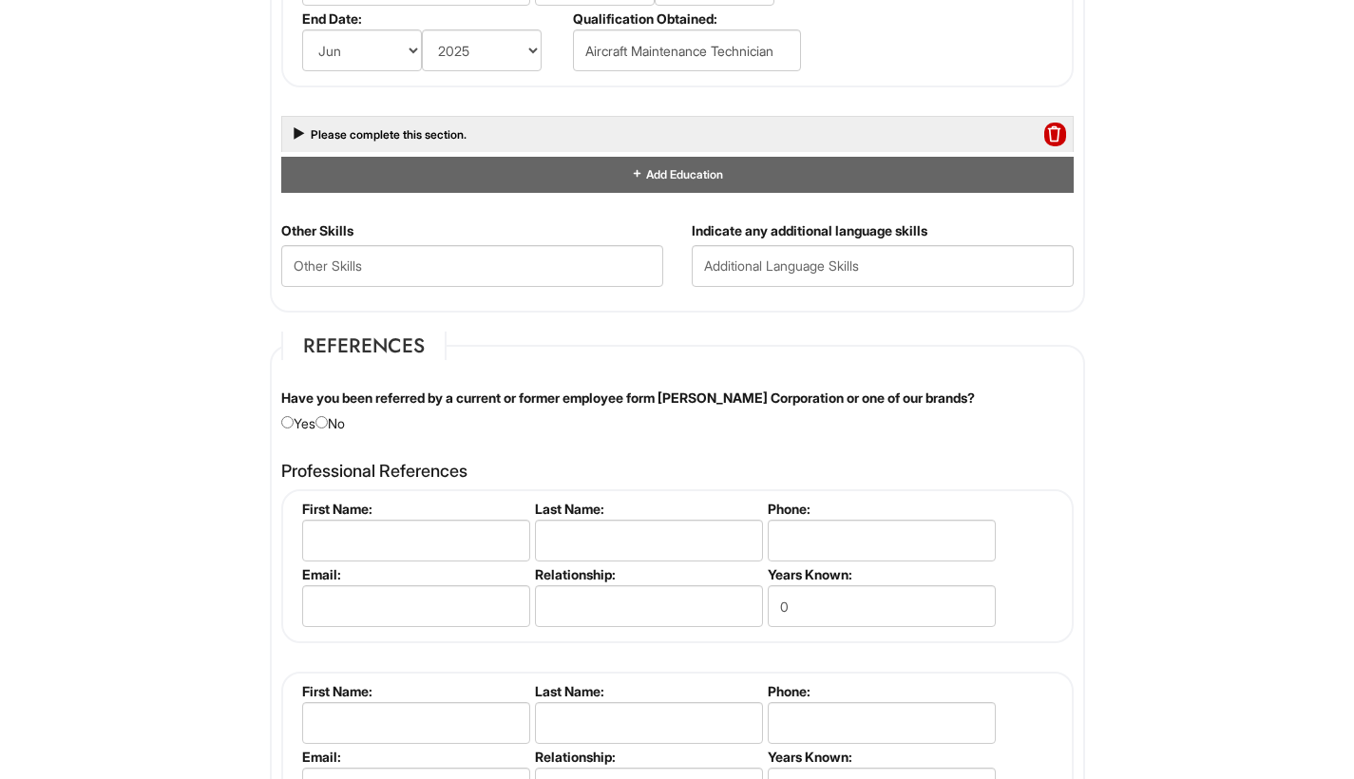
click at [289, 416] on input "radio" at bounding box center [287, 422] width 12 height 12
radio input "true"
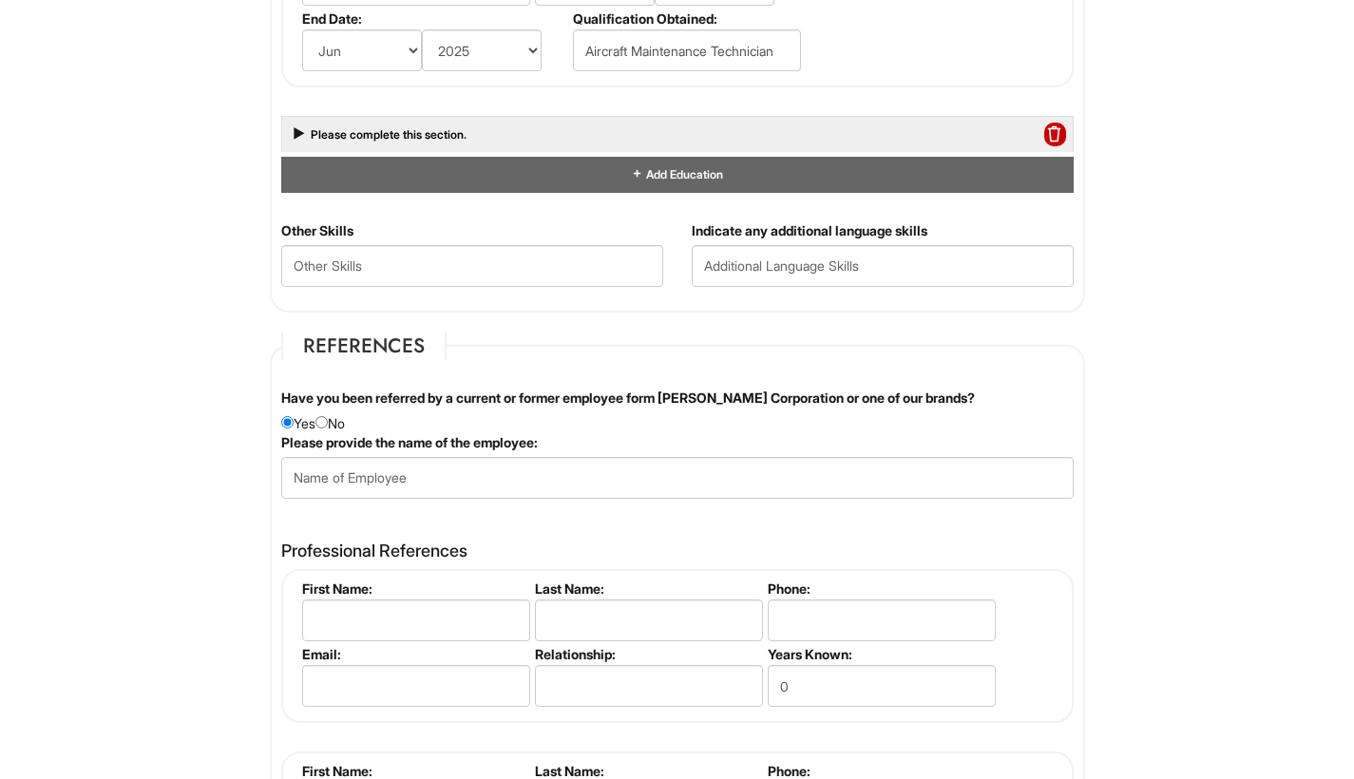
click at [324, 419] on input "radio" at bounding box center [321, 422] width 12 height 12
radio input "true"
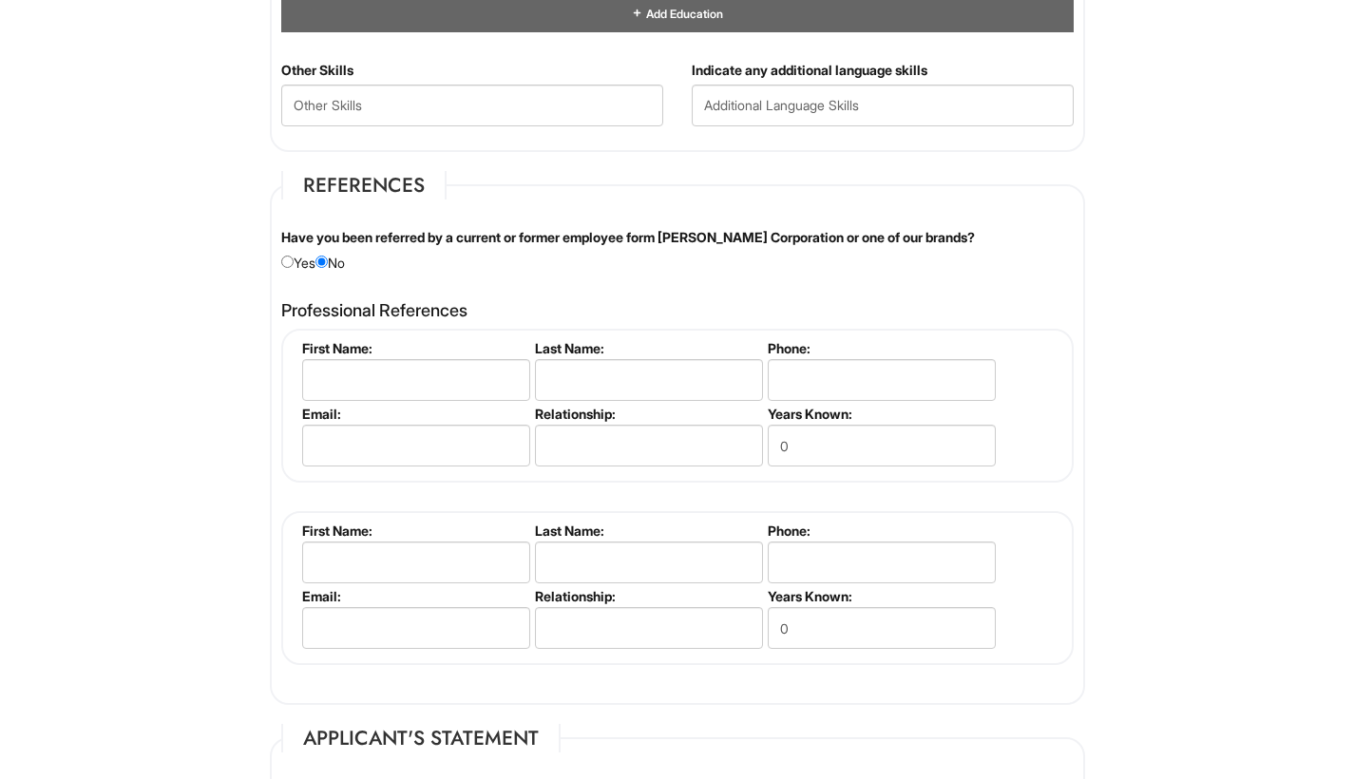
scroll to position [2132, 0]
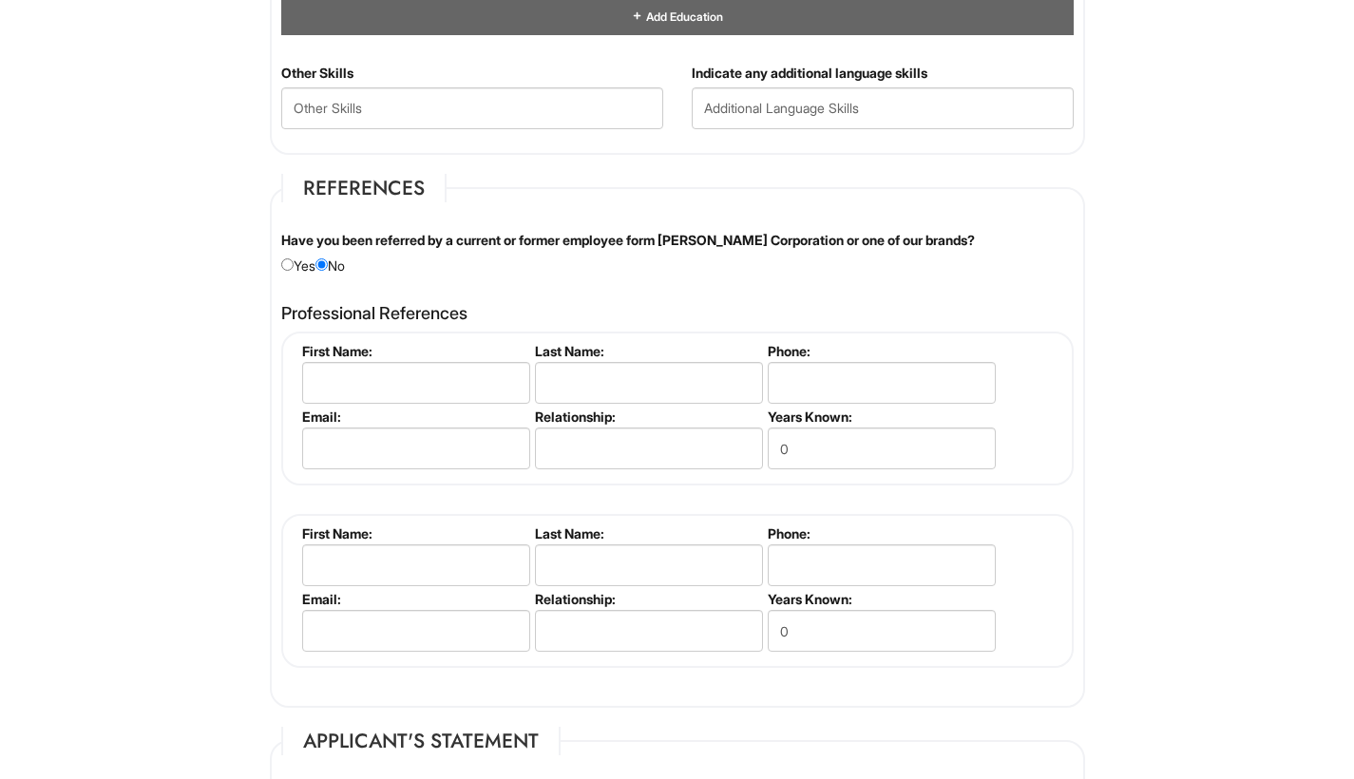
click at [427, 400] on li "First Name:" at bounding box center [413, 376] width 233 height 66
type input "Sally"
click at [411, 382] on input "Sally" at bounding box center [416, 383] width 228 height 42
click at [659, 450] on input "text" at bounding box center [649, 449] width 228 height 42
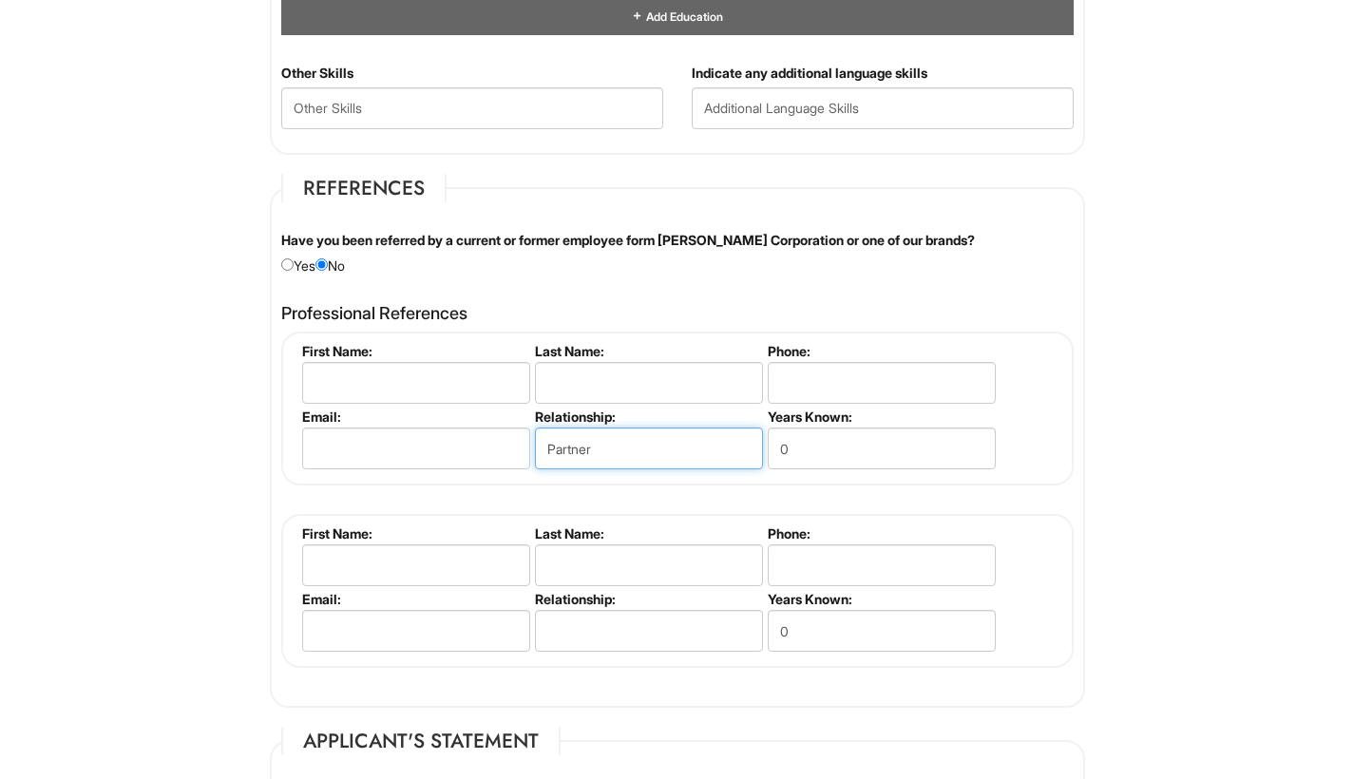
type input "Partner"
click at [459, 373] on input "text" at bounding box center [416, 383] width 228 height 42
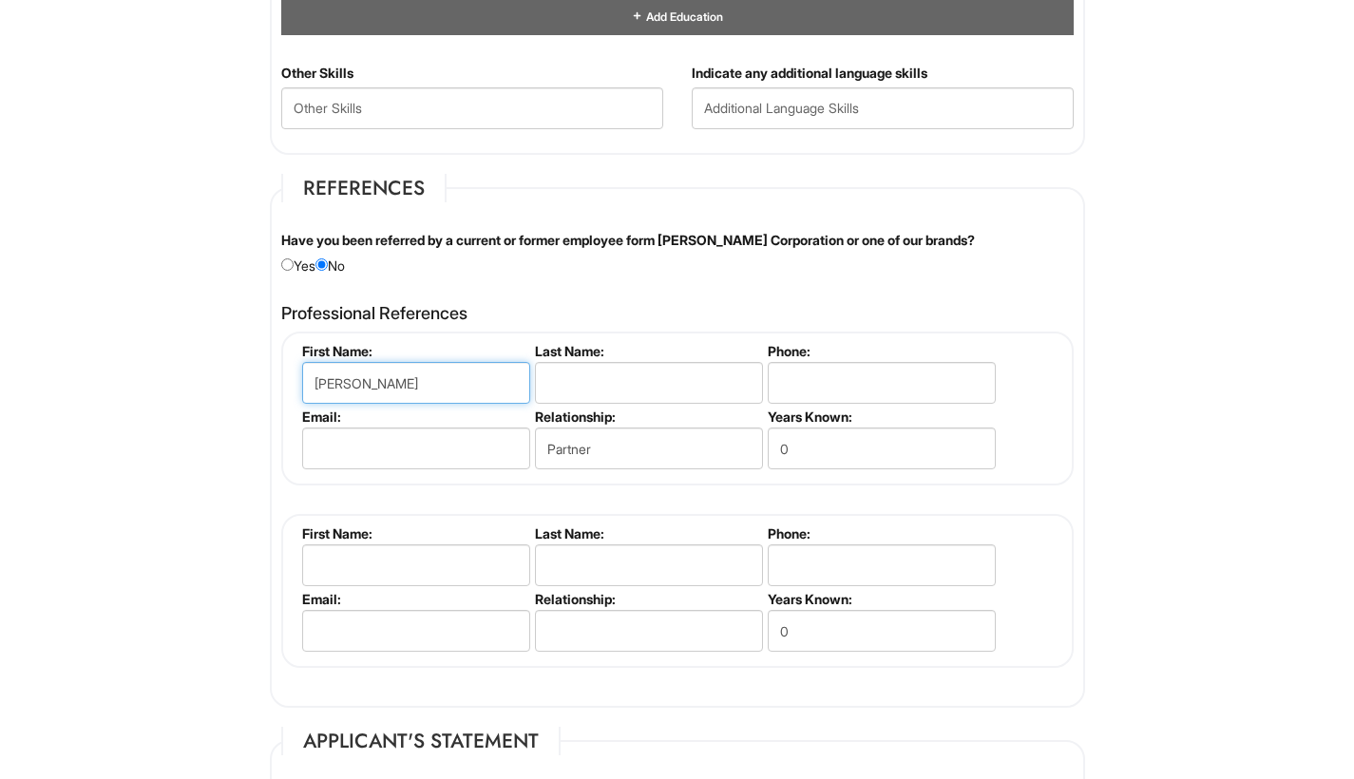
type input "Sebastian"
click at [621, 386] on input "text" at bounding box center [649, 383] width 228 height 42
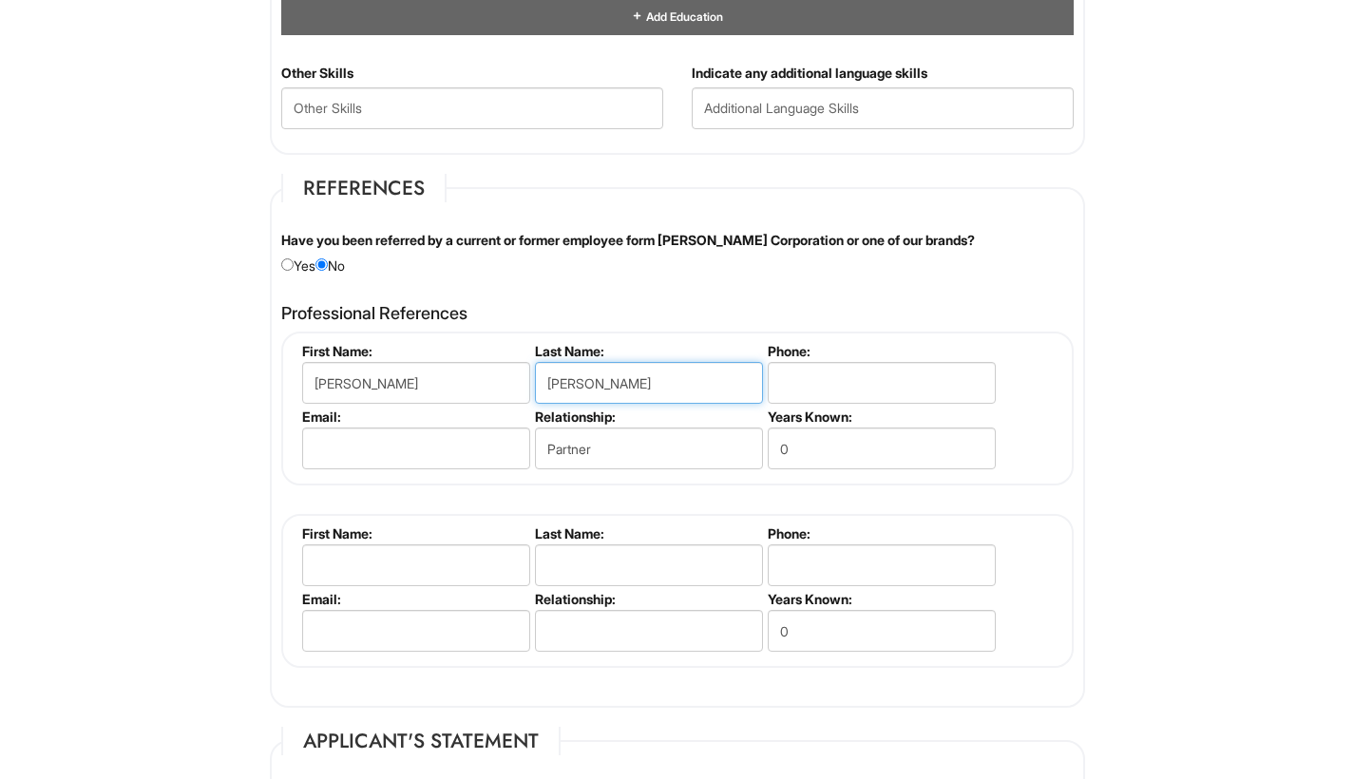
type input "Singh"
click at [470, 372] on input "Sebastian" at bounding box center [416, 383] width 228 height 42
type input "Sebastian"
click at [592, 377] on input "Singh" at bounding box center [649, 383] width 228 height 42
click at [817, 387] on input "tel" at bounding box center [882, 383] width 228 height 42
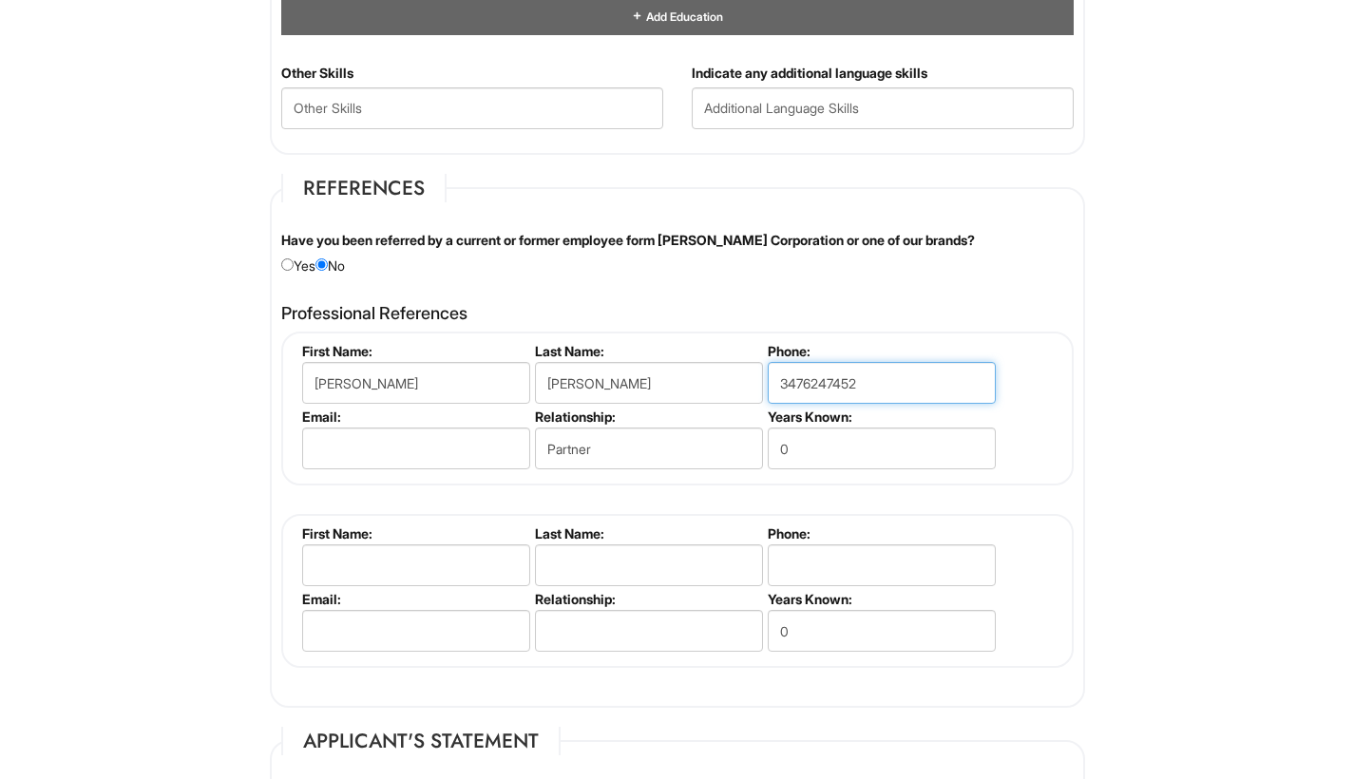
type input "3476247452"
click at [841, 434] on input "0" at bounding box center [882, 449] width 228 height 42
type input "4"
click at [852, 480] on div "Sebastian Singh First Name: Sebastian Last Name: Singh Phone: 3476247452 Email:…" at bounding box center [677, 500] width 792 height 336
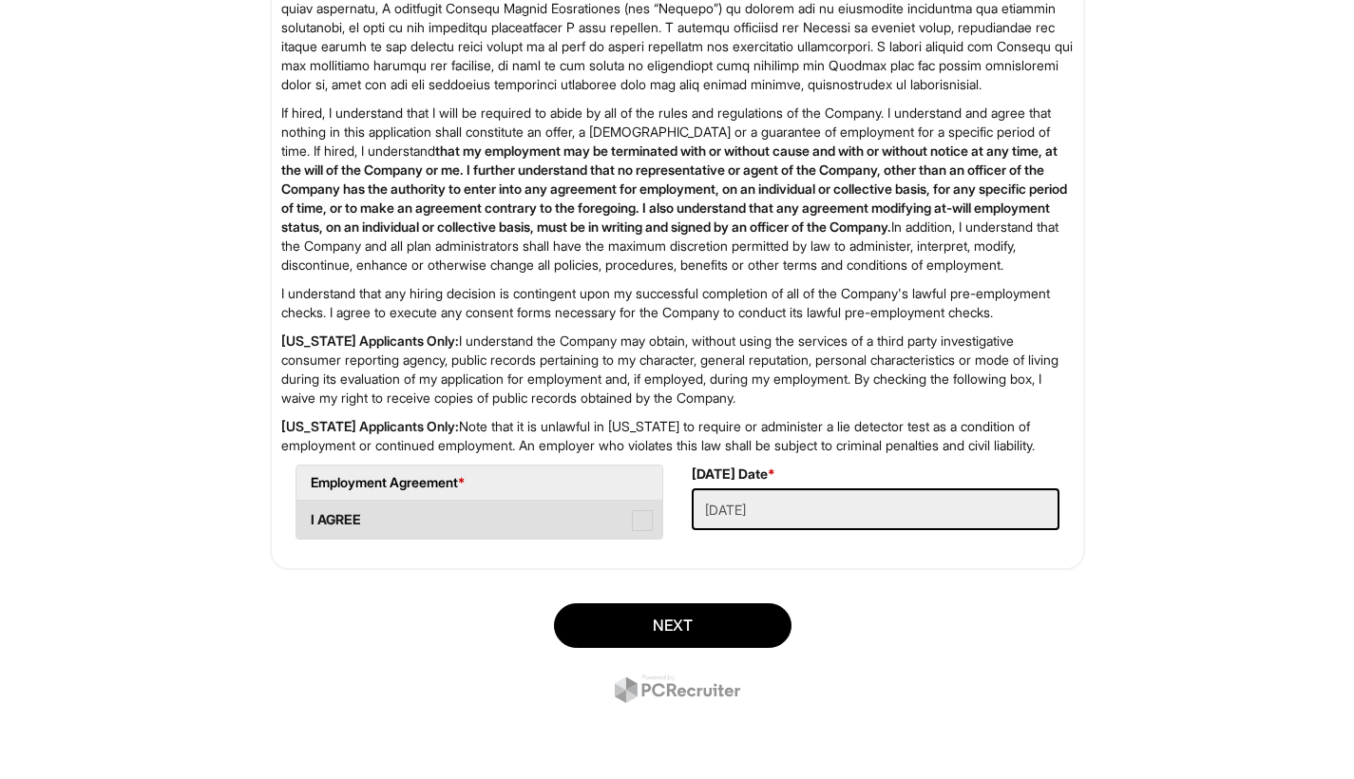
scroll to position [3042, 0]
click at [641, 515] on span at bounding box center [642, 520] width 21 height 21
click at [309, 515] on AGREE "I AGREE" at bounding box center [302, 511] width 12 height 12
checkbox AGREE "true"
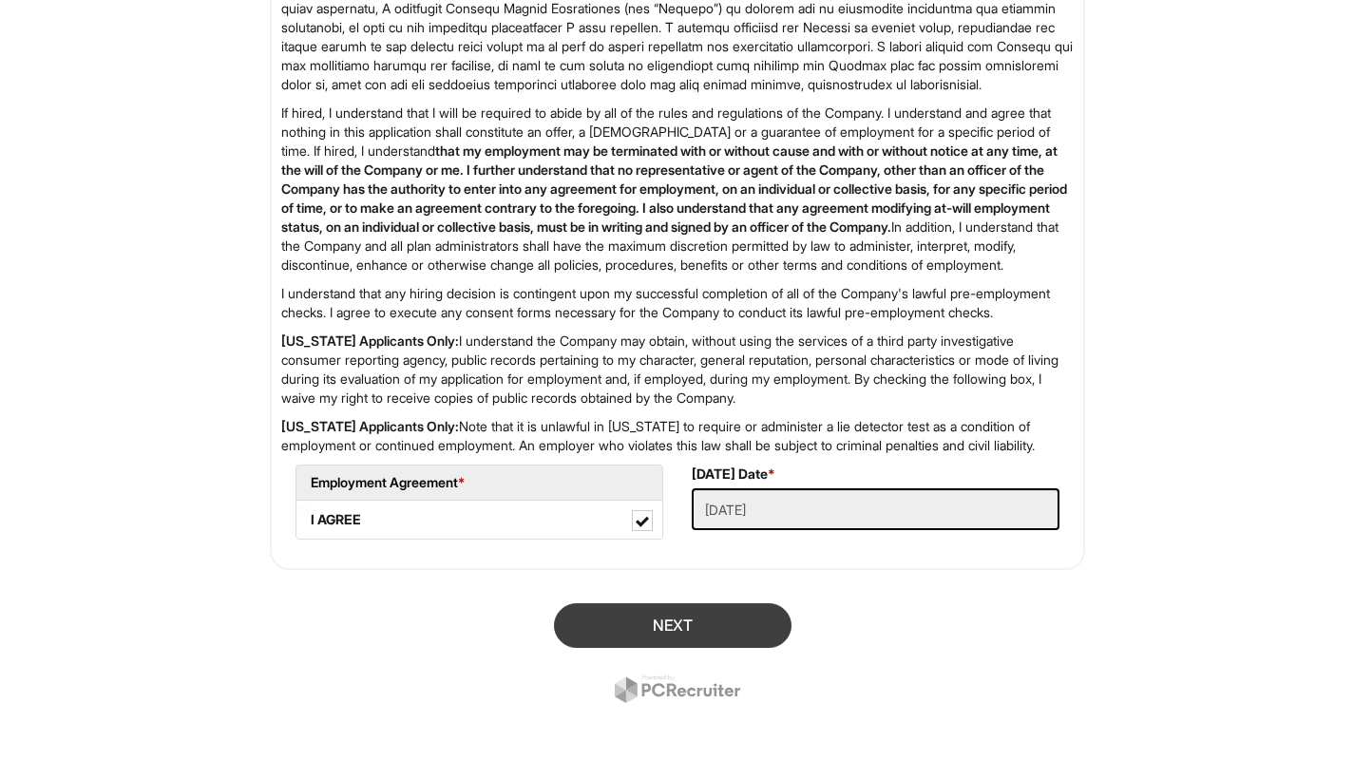
click at [712, 633] on button "Next" at bounding box center [673, 625] width 238 height 45
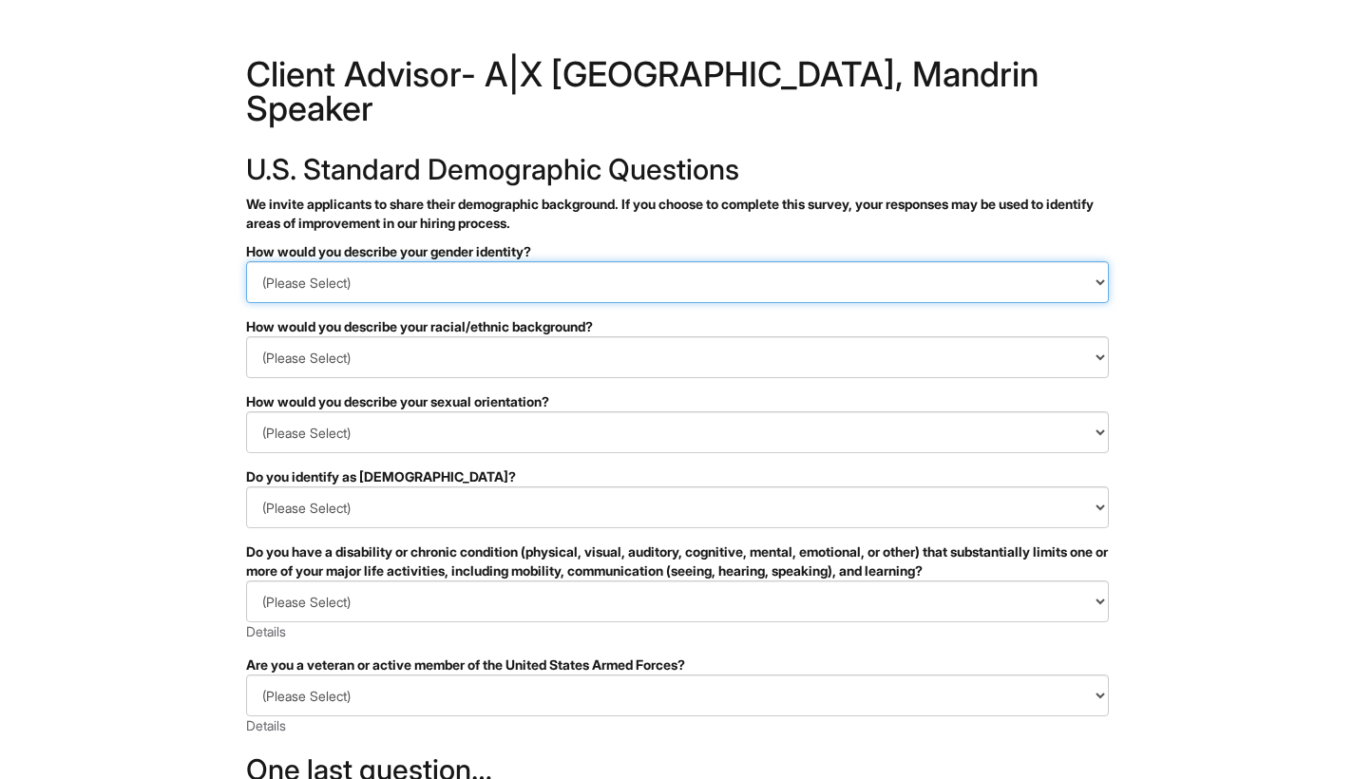
select select "Man"
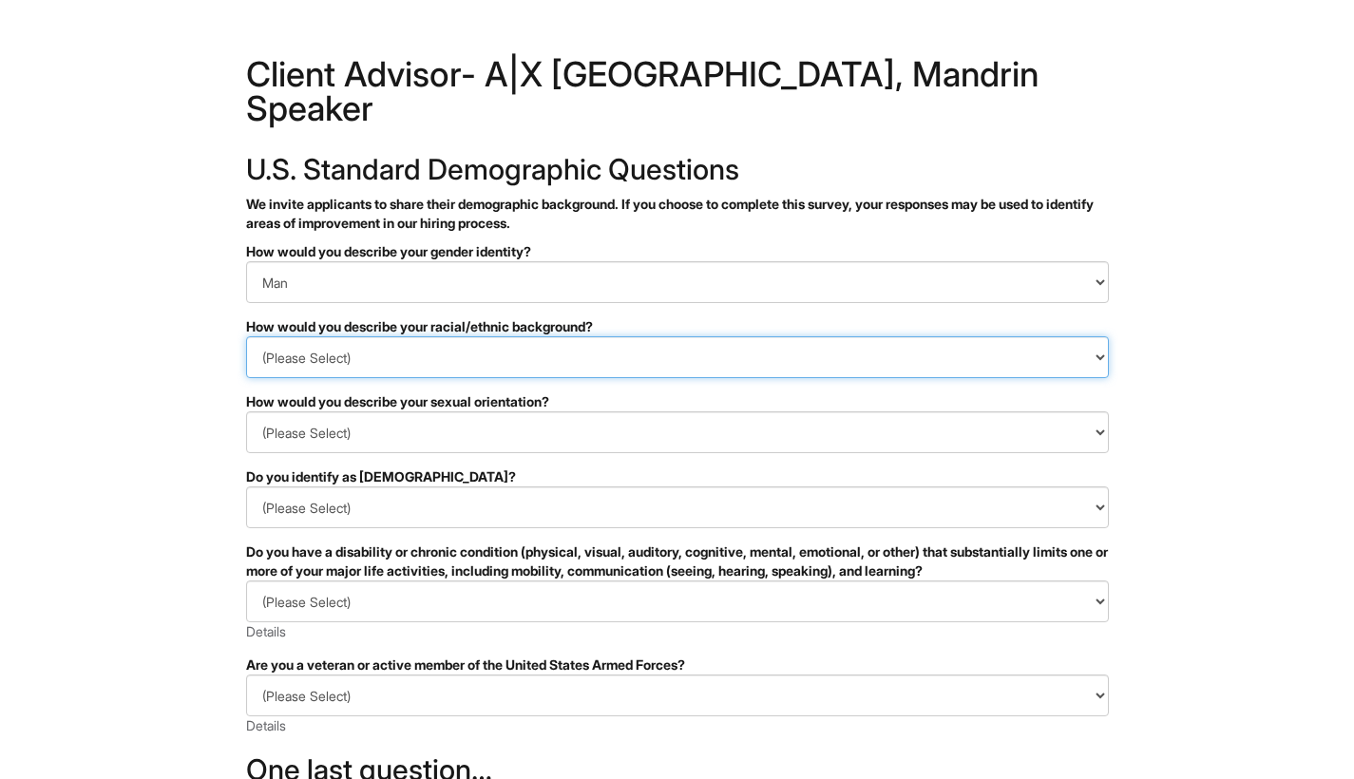
select select "White or European"
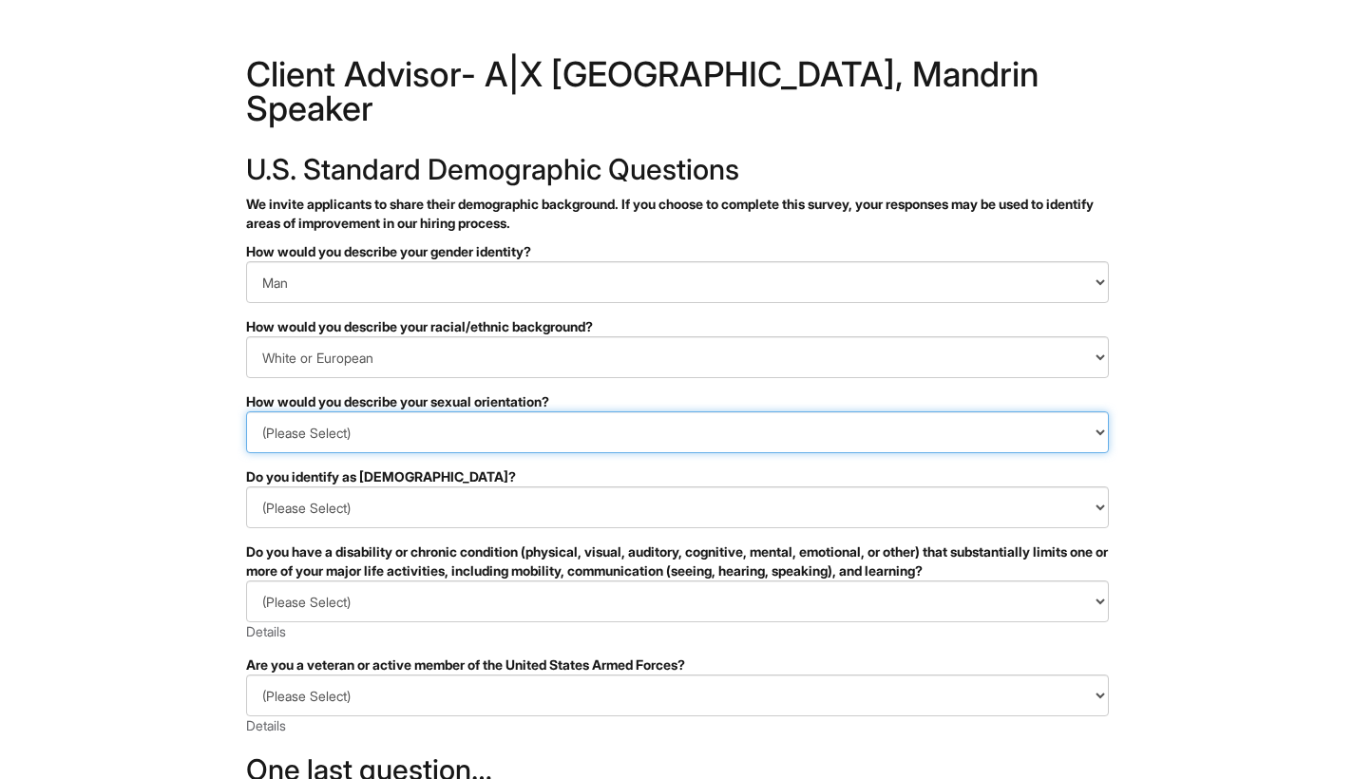
select select "I prefer to self-describe"
select select
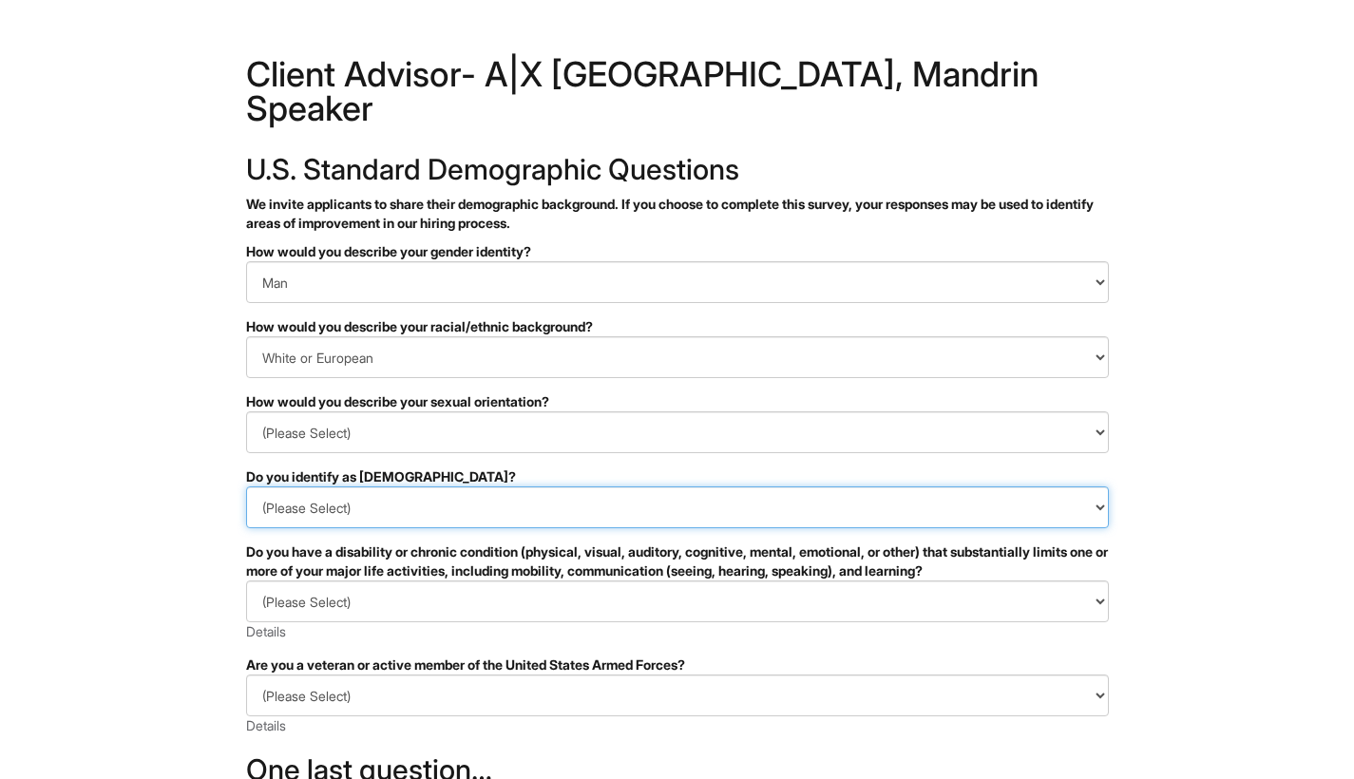
select select "No"
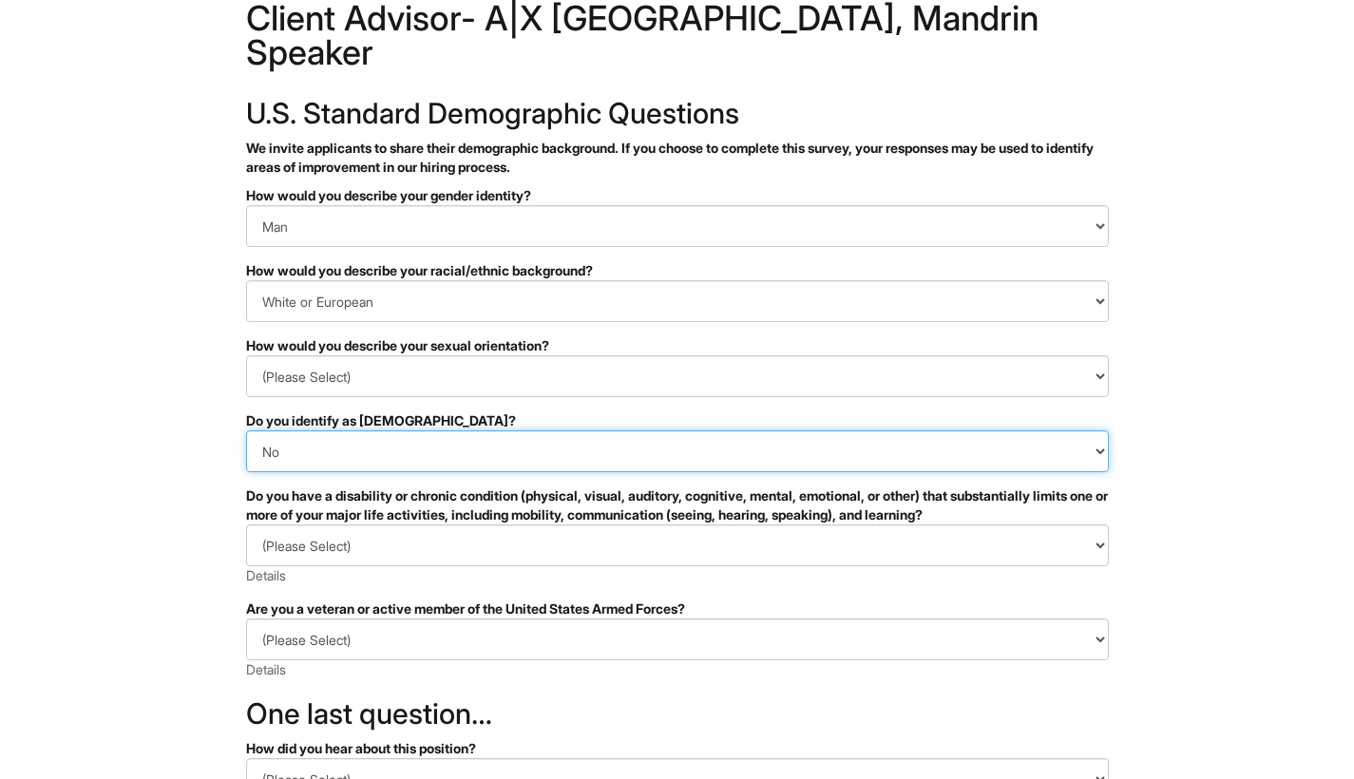
scroll to position [63, 0]
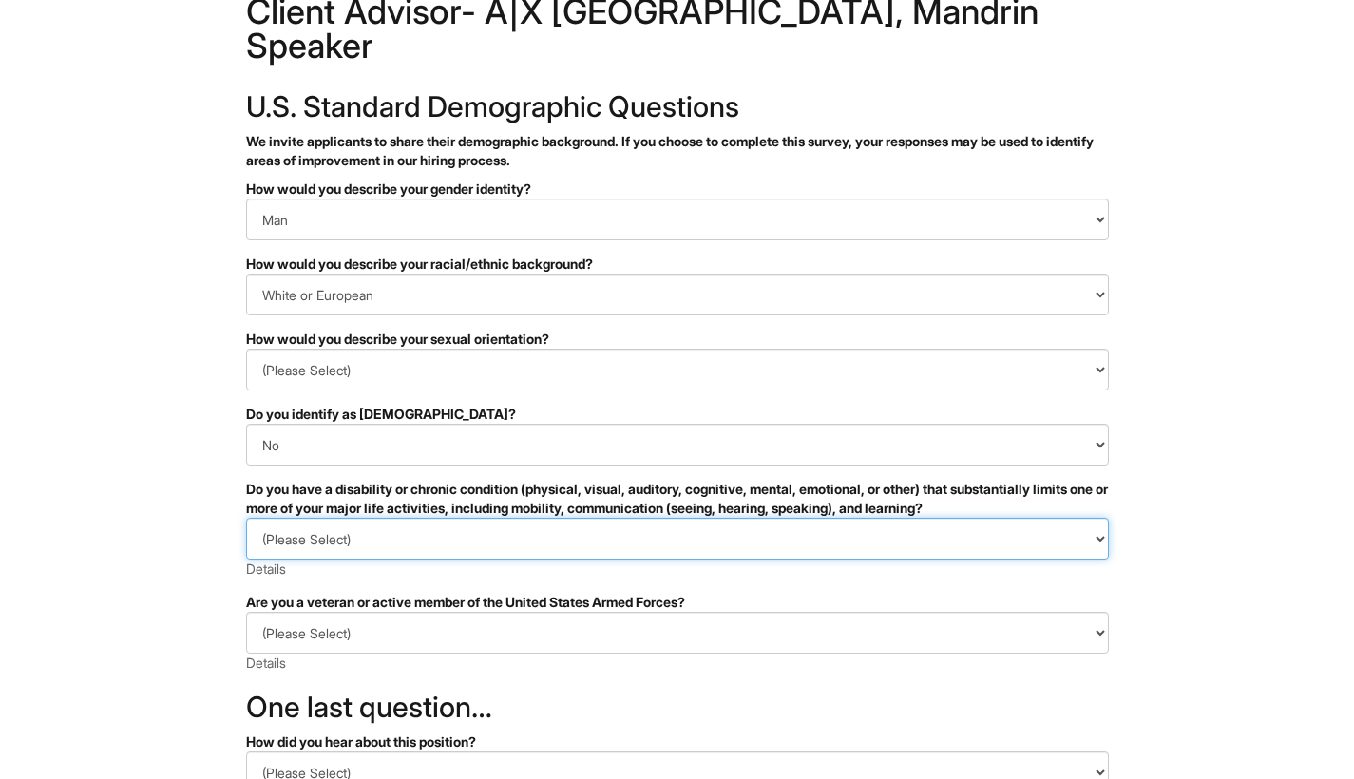
select select "NO, I DON'T HAVE A DISABILITY"
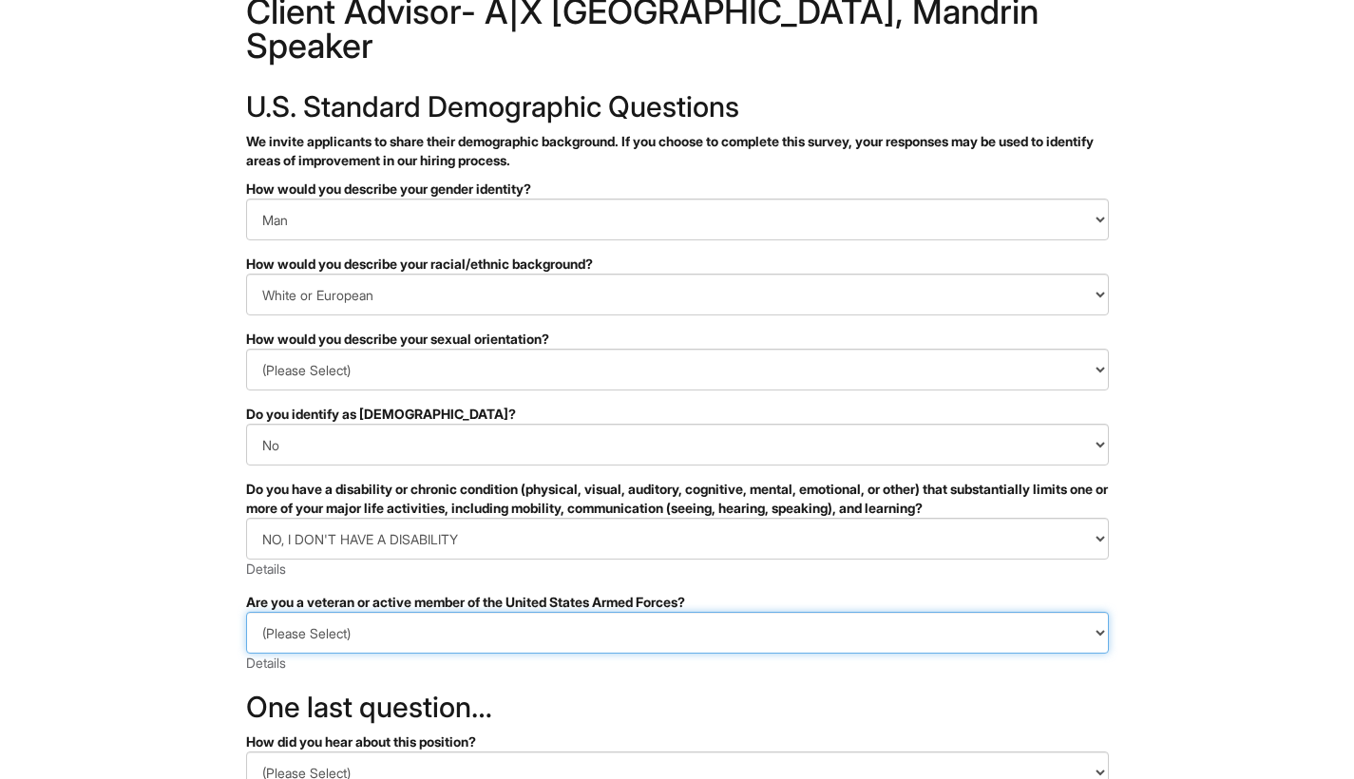
select select "I AM NOT A PROTECTED VETERAN"
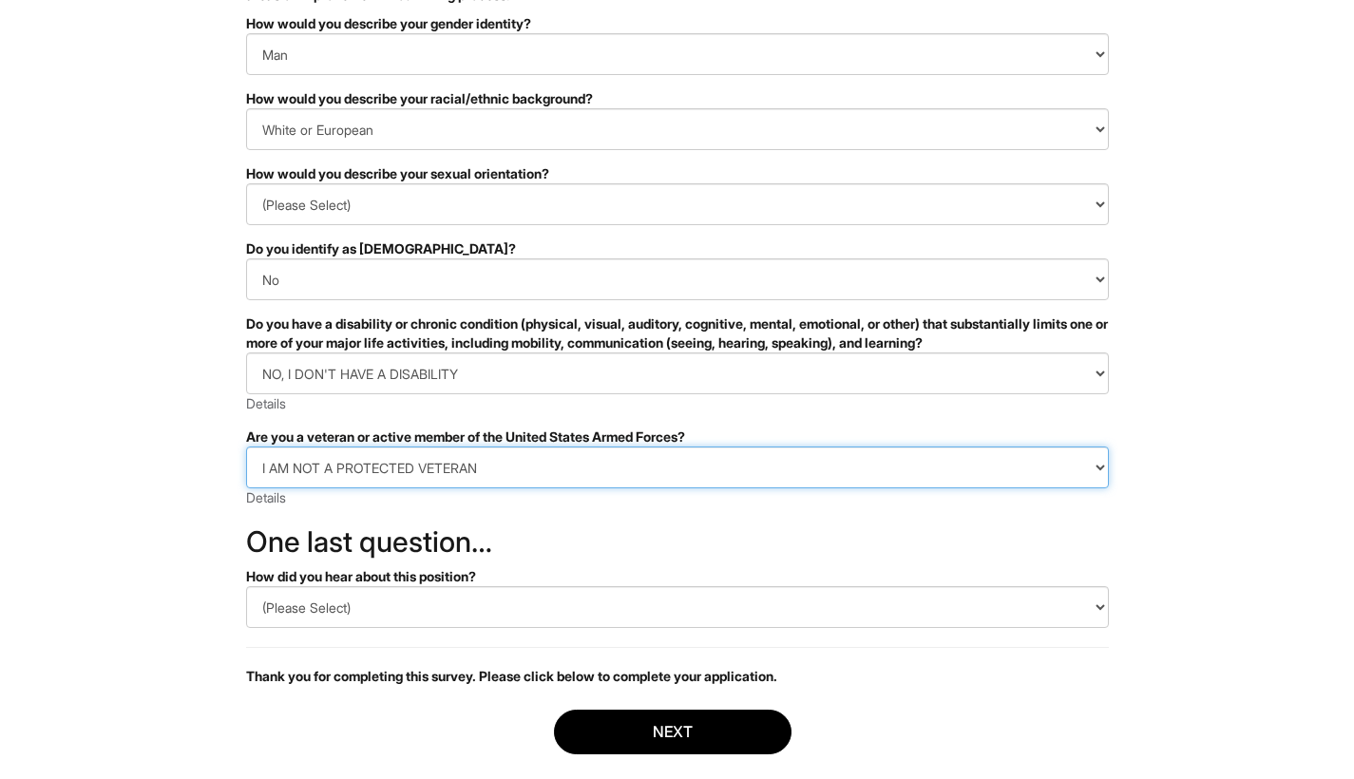
scroll to position [232, 0]
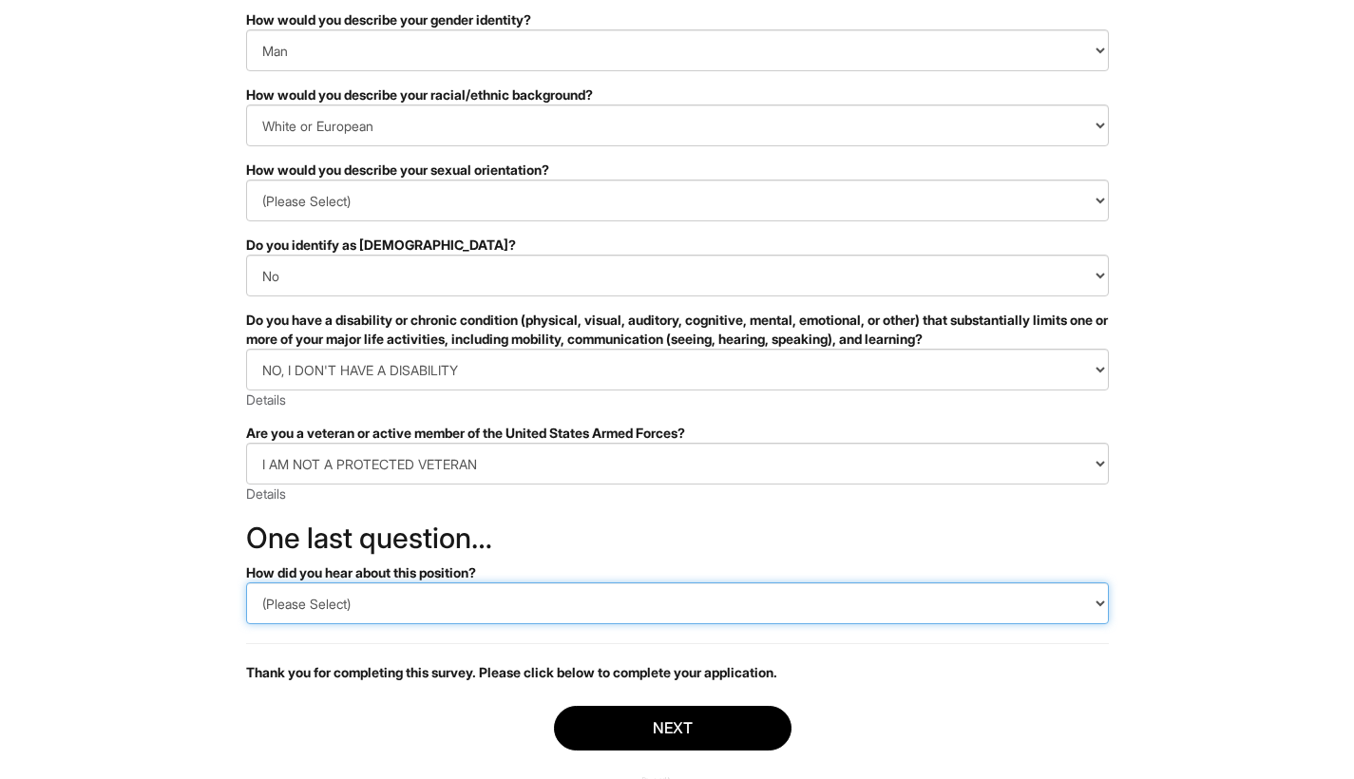
select select "Referral"
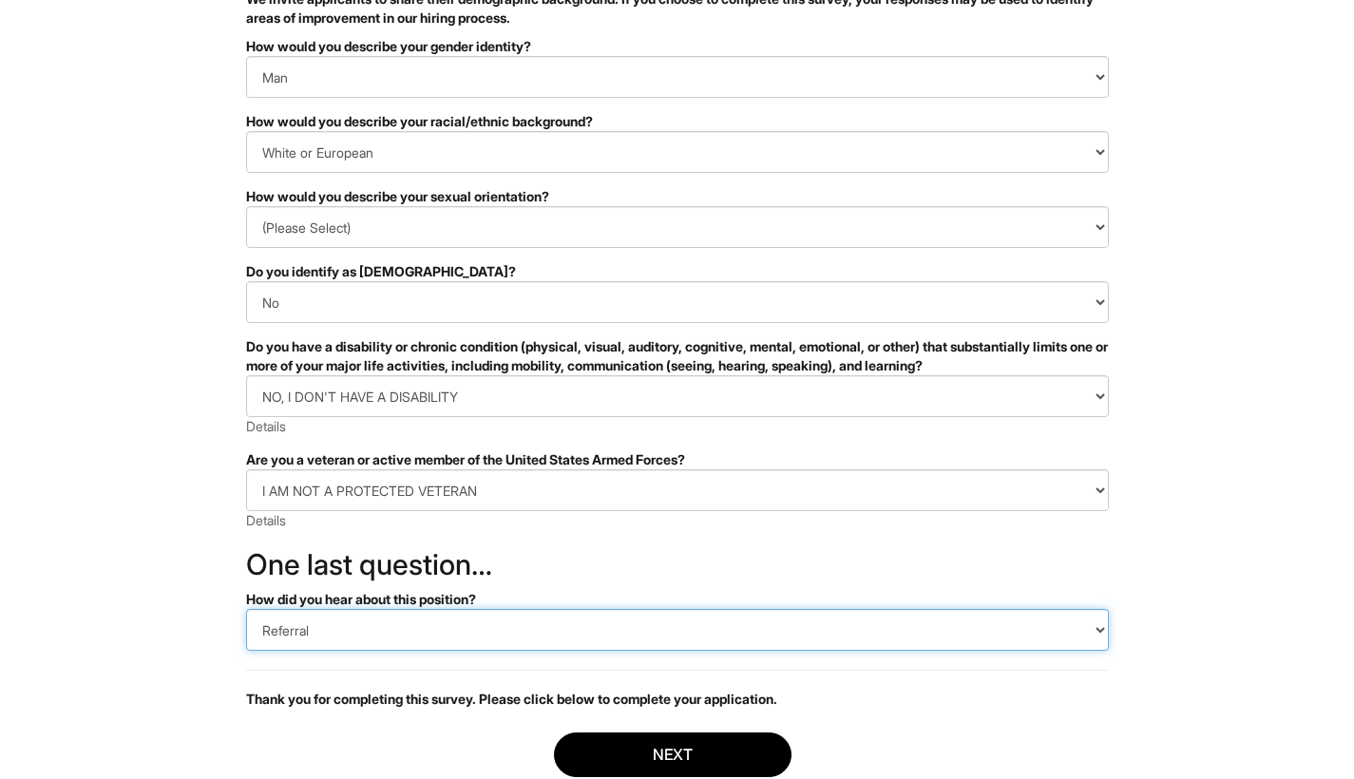
scroll to position [204, 0]
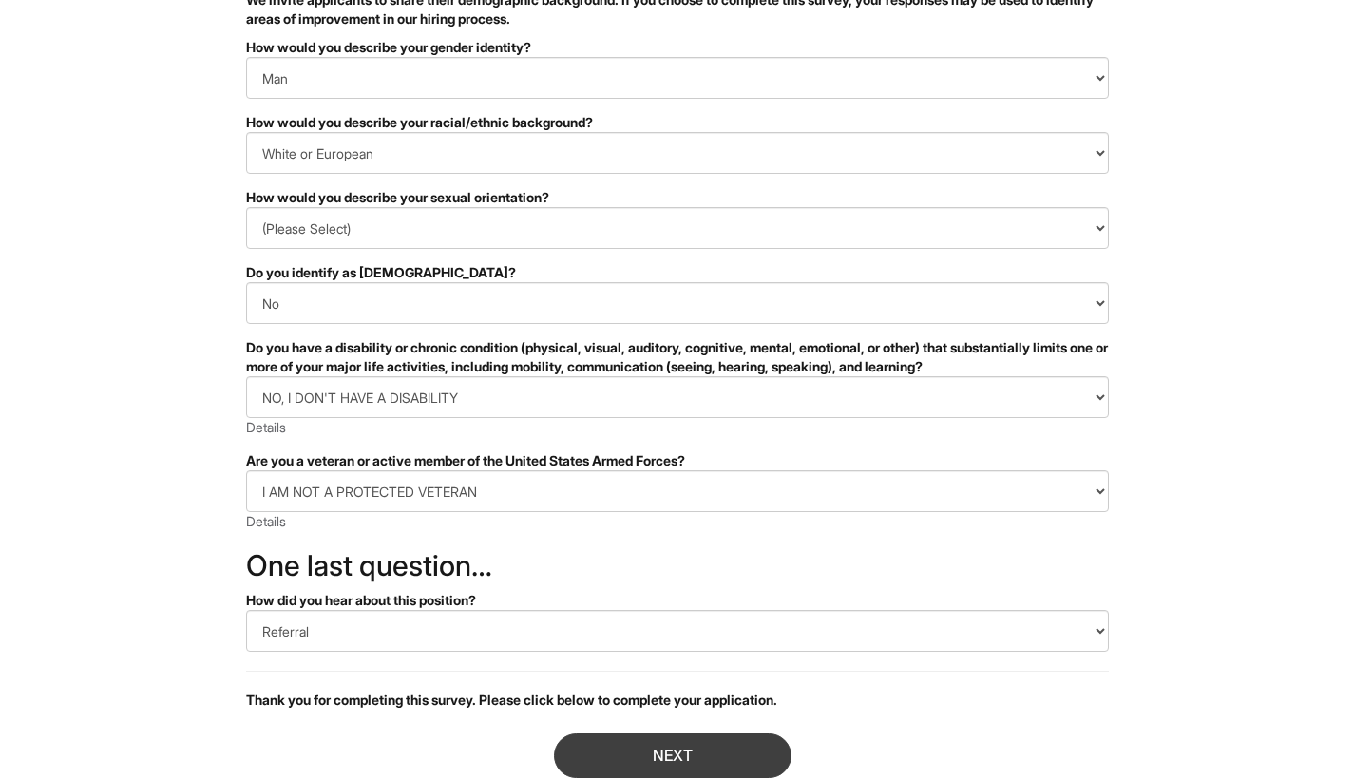
click at [627, 734] on button "Next" at bounding box center [673, 756] width 238 height 45
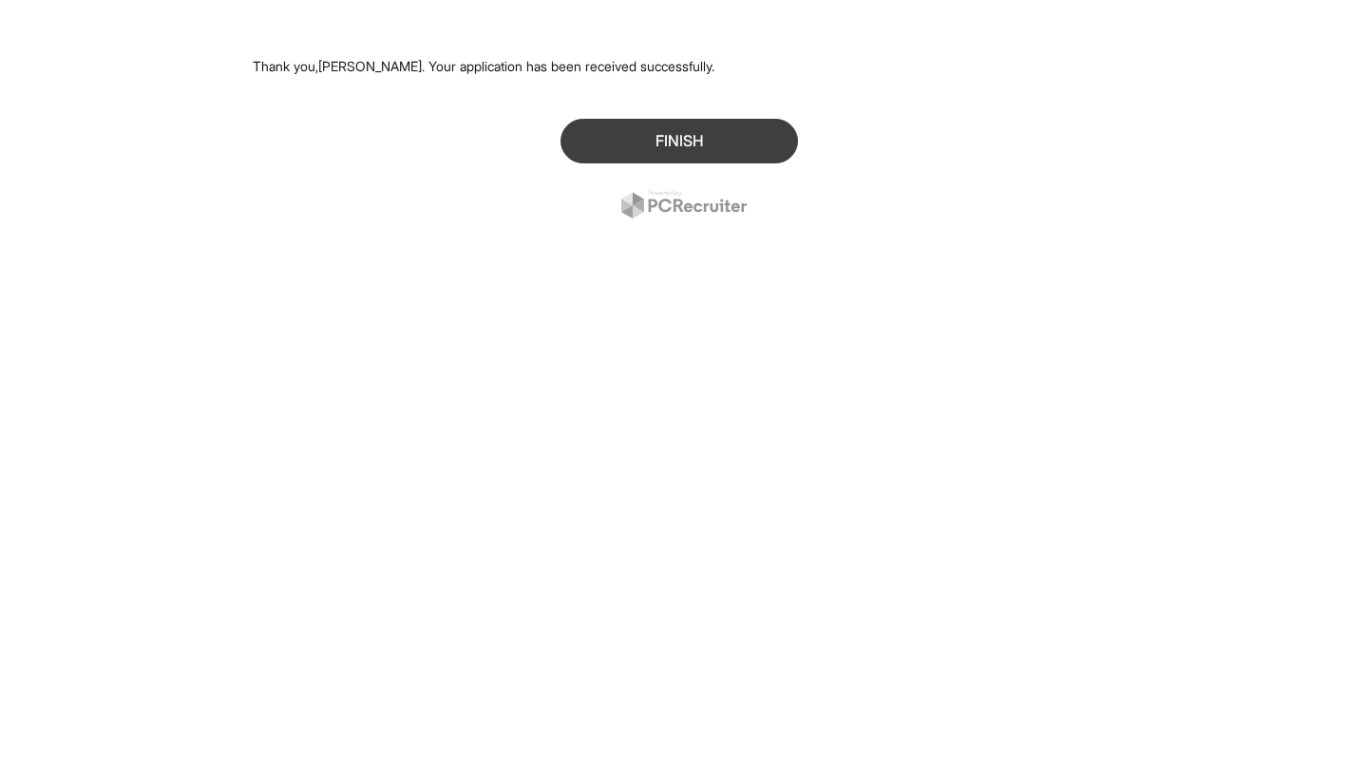
click at [755, 147] on button "Finish" at bounding box center [680, 141] width 238 height 45
